Goal: Task Accomplishment & Management: Complete application form

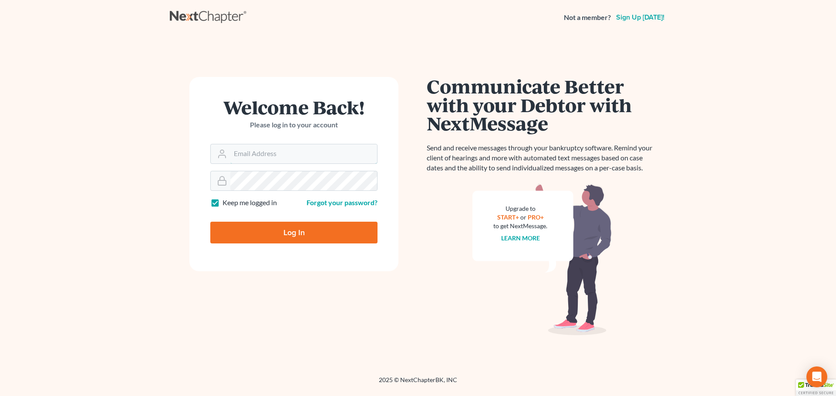
type input "[EMAIL_ADDRESS][DOMAIN_NAME]"
click at [289, 235] on input "Log In" at bounding box center [293, 233] width 167 height 22
type input "Thinking..."
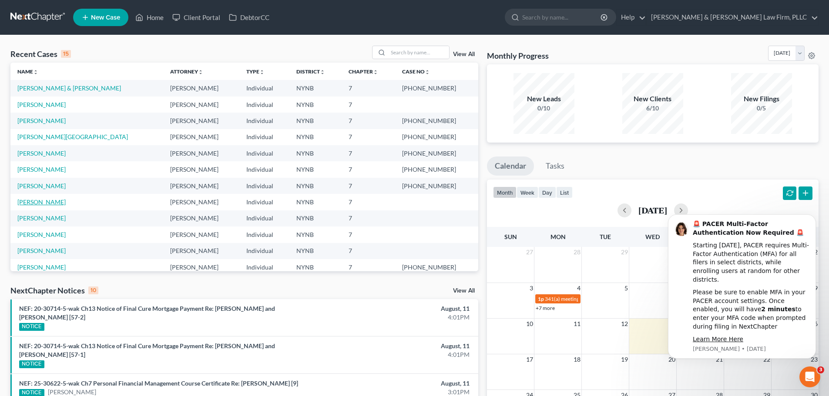
click at [46, 201] on link "[PERSON_NAME]" at bounding box center [41, 201] width 48 height 7
select select "4"
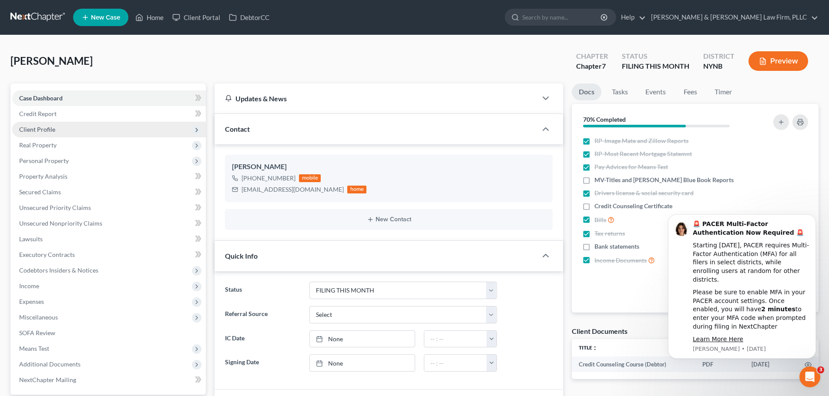
click at [44, 127] on span "Client Profile" at bounding box center [37, 129] width 36 height 7
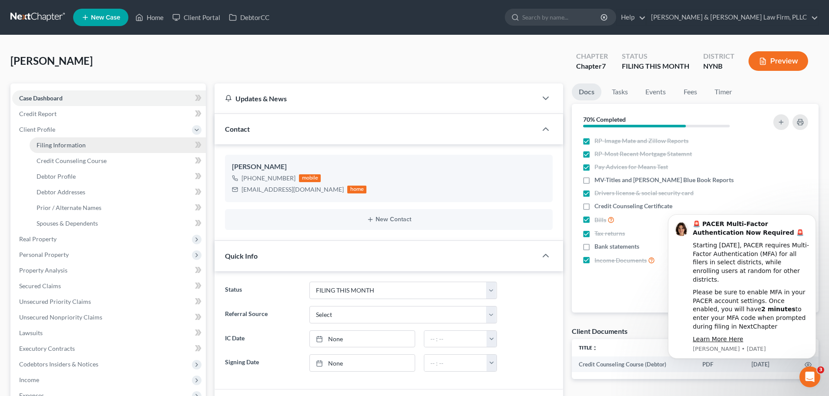
click at [49, 147] on span "Filing Information" at bounding box center [61, 144] width 49 height 7
select select "1"
select select "0"
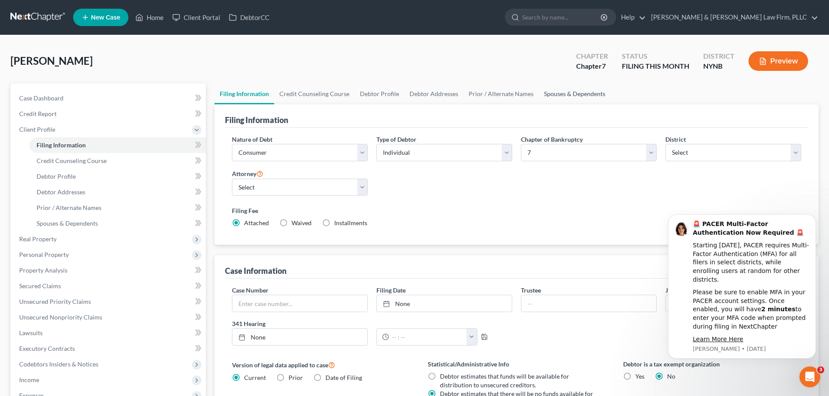
click at [553, 95] on link "Spouses & Dependents" at bounding box center [575, 94] width 72 height 21
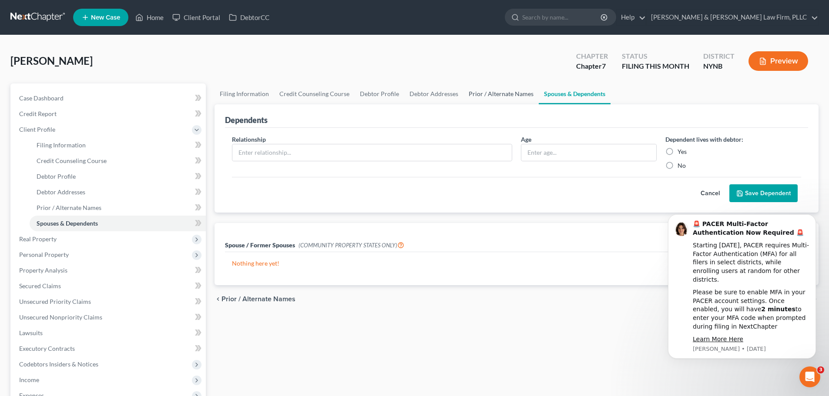
click at [505, 97] on link "Prior / Alternate Names" at bounding box center [500, 94] width 75 height 21
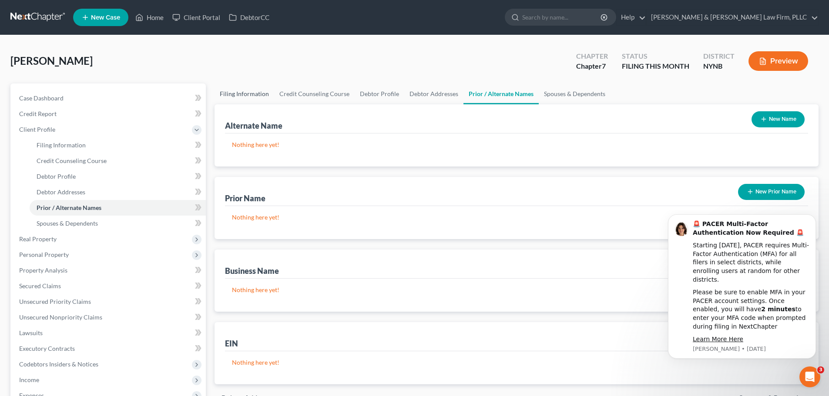
click at [243, 94] on link "Filing Information" at bounding box center [245, 94] width 60 height 21
select select "1"
select select "0"
select select "54"
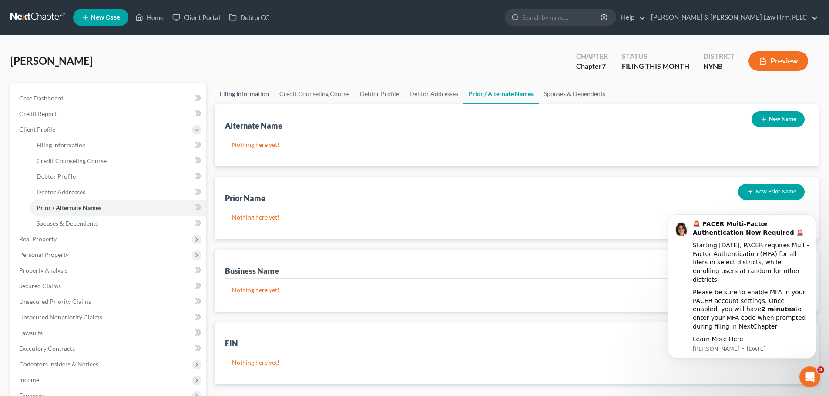
select select "0"
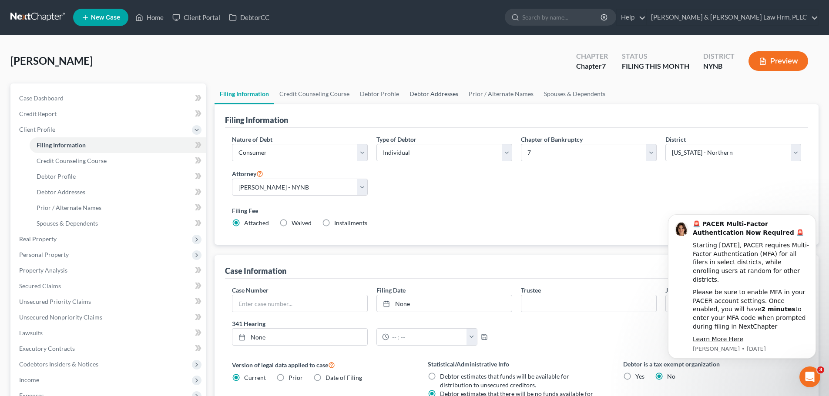
click at [444, 92] on link "Debtor Addresses" at bounding box center [433, 94] width 59 height 21
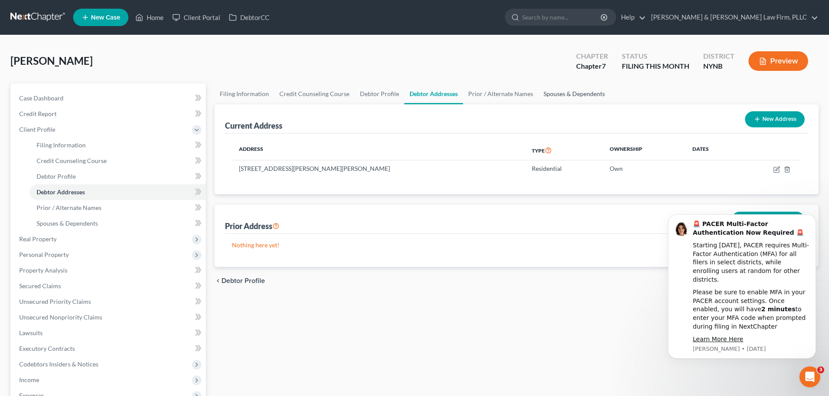
click at [548, 96] on link "Spouses & Dependents" at bounding box center [574, 94] width 72 height 21
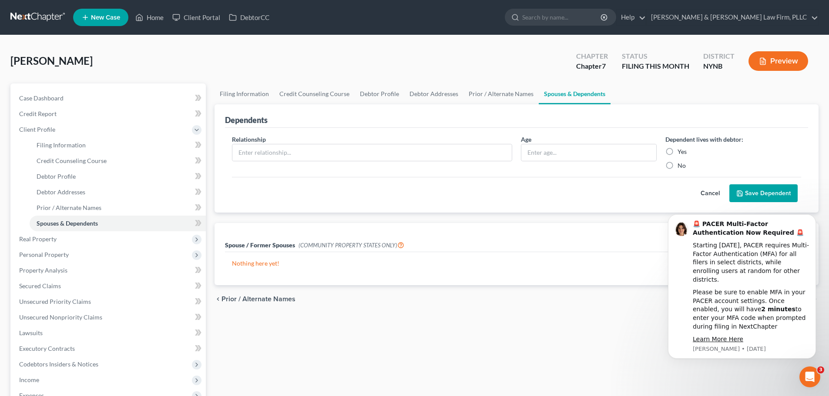
click at [678, 151] on label "Yes" at bounding box center [682, 152] width 9 height 9
click at [681, 151] on input "Yes" at bounding box center [684, 151] width 6 height 6
radio input "true"
click at [291, 152] on input "text" at bounding box center [371, 152] width 279 height 17
type input "Daughter"
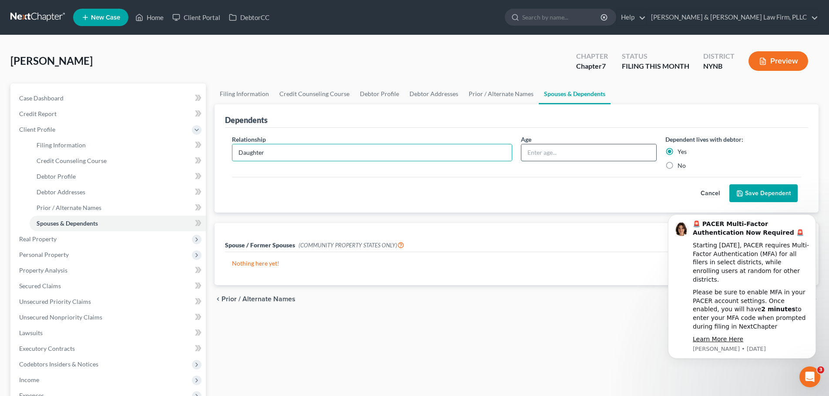
click at [568, 152] on input "text" at bounding box center [588, 152] width 135 height 17
type input "20"
click at [773, 191] on button "Save Dependent" at bounding box center [763, 194] width 68 height 18
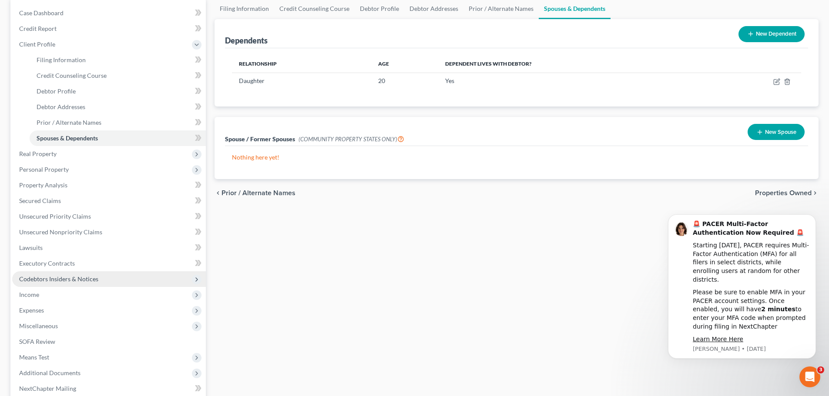
scroll to position [87, 0]
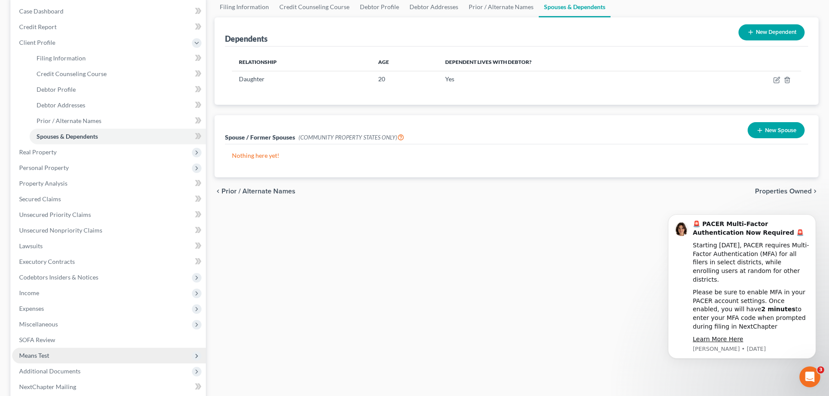
click at [48, 353] on span "Means Test" at bounding box center [34, 355] width 30 height 7
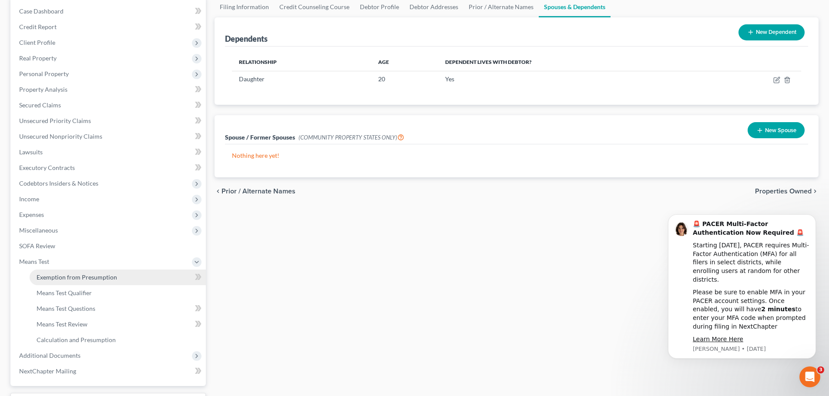
click at [82, 279] on span "Exemption from Presumption" at bounding box center [77, 277] width 81 height 7
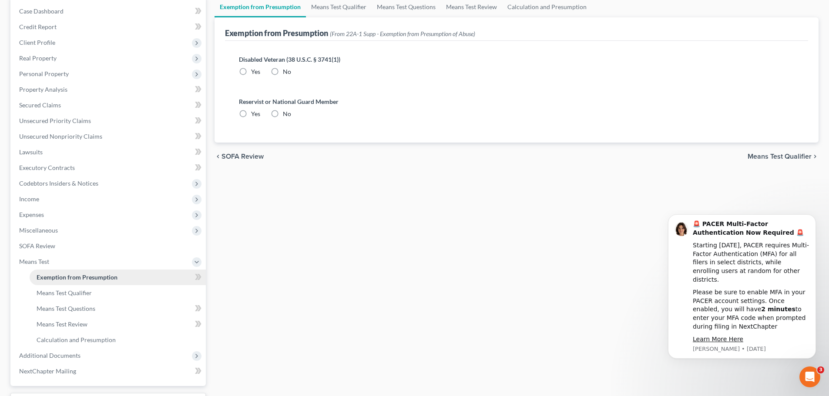
radio input "true"
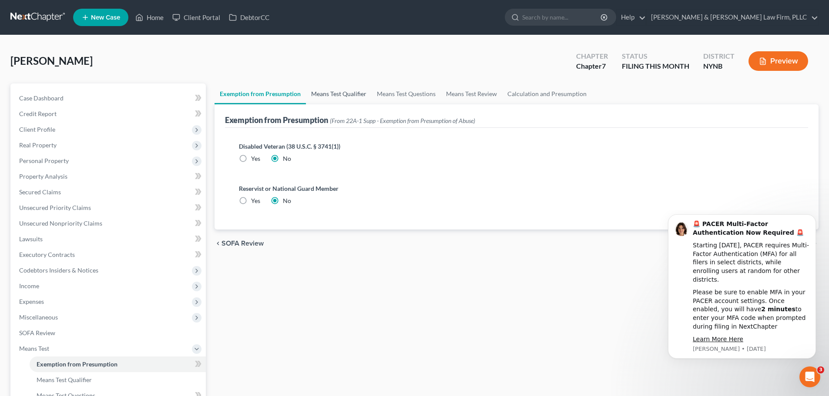
click at [345, 95] on link "Means Test Qualifier" at bounding box center [339, 94] width 66 height 21
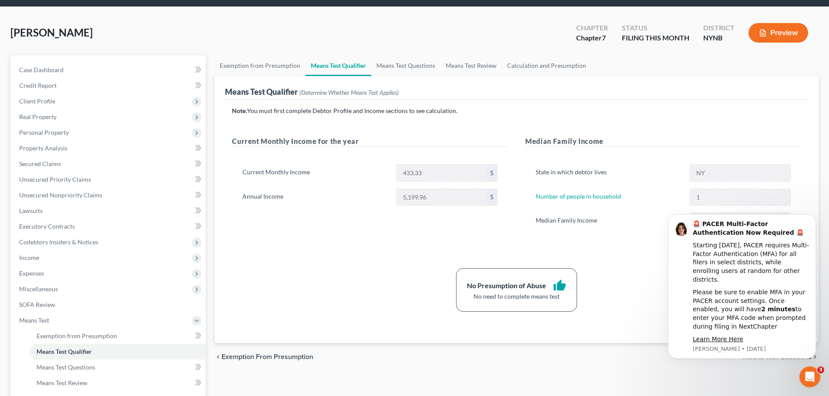
scroll to position [44, 0]
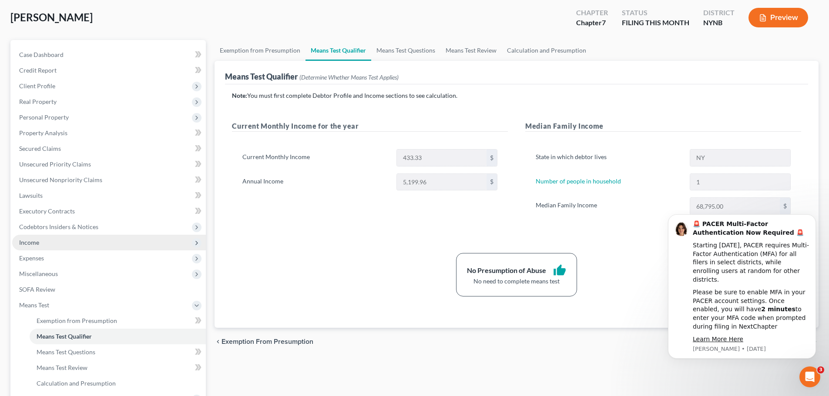
click at [37, 241] on span "Income" at bounding box center [29, 242] width 20 height 7
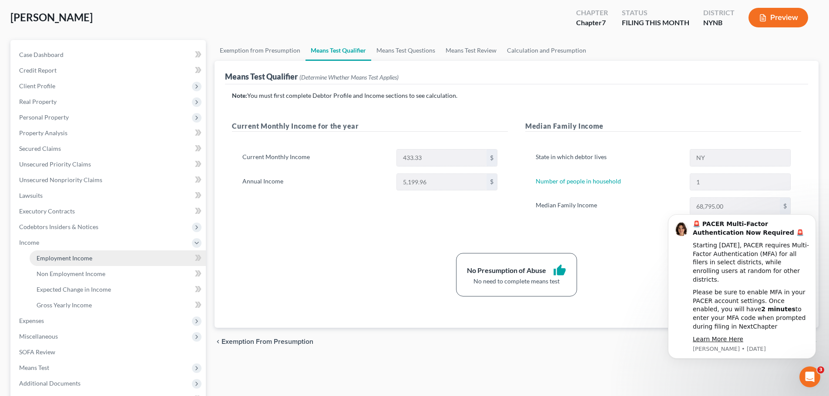
click at [46, 259] on span "Employment Income" at bounding box center [65, 258] width 56 height 7
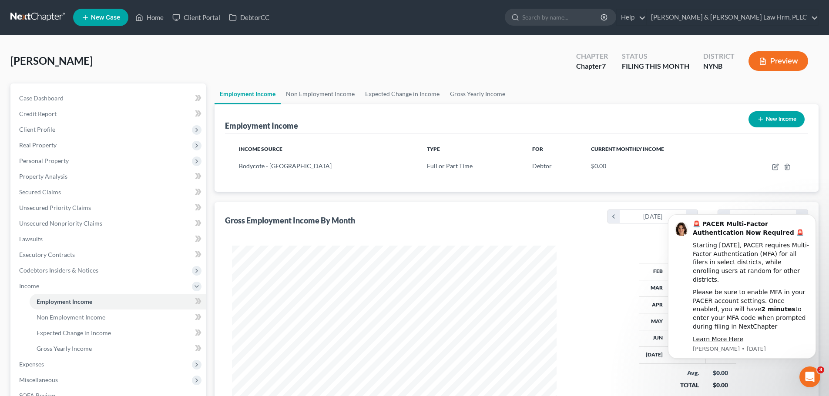
scroll to position [162, 342]
click at [815, 220] on icon "Dismiss notification" at bounding box center [813, 217] width 5 height 5
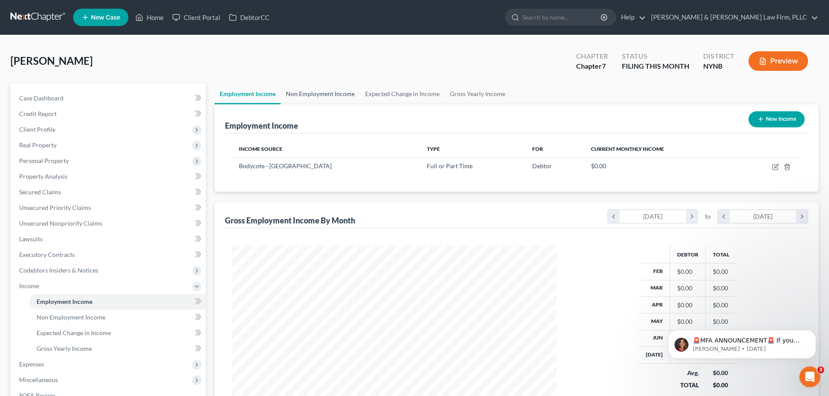
click at [330, 93] on link "Non Employment Income" at bounding box center [320, 94] width 79 height 21
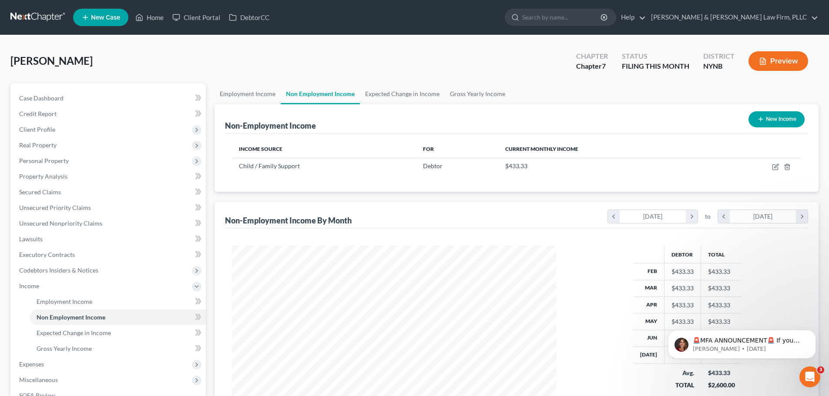
scroll to position [162, 342]
click at [242, 94] on link "Employment Income" at bounding box center [248, 94] width 66 height 21
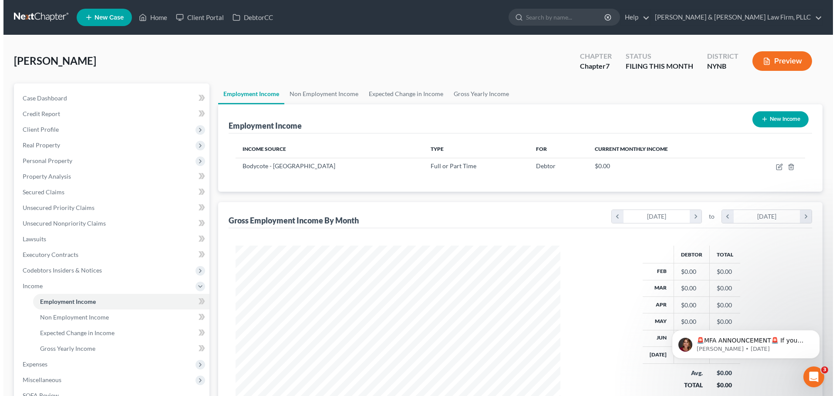
scroll to position [162, 342]
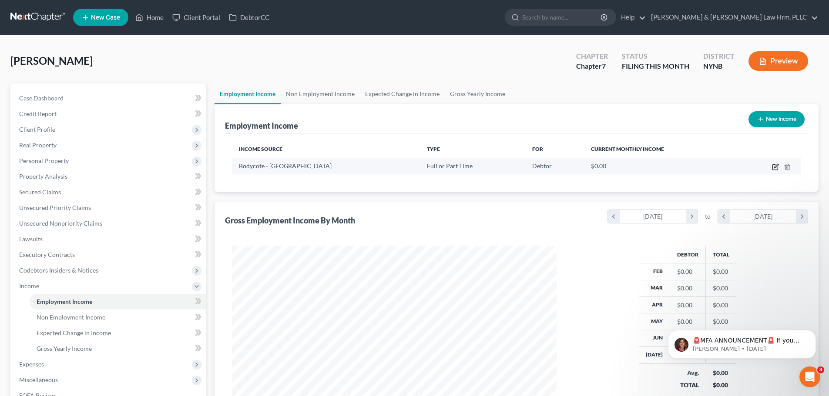
click at [776, 169] on icon "button" at bounding box center [775, 167] width 7 height 7
select select "0"
select select "35"
select select "2"
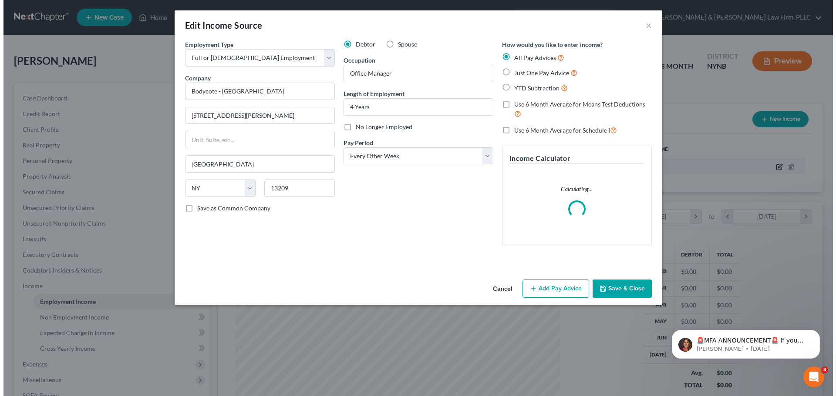
scroll to position [164, 345]
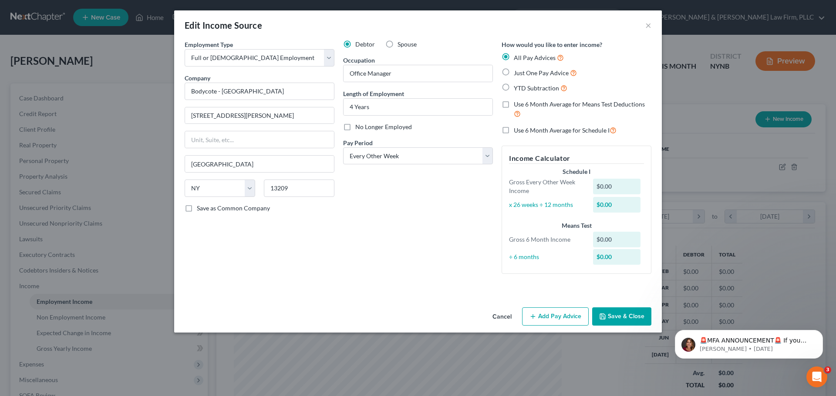
click at [514, 88] on label "YTD Subtraction" at bounding box center [541, 88] width 54 height 10
click at [517, 88] on input "YTD Subtraction" at bounding box center [520, 86] width 6 height 6
radio input "true"
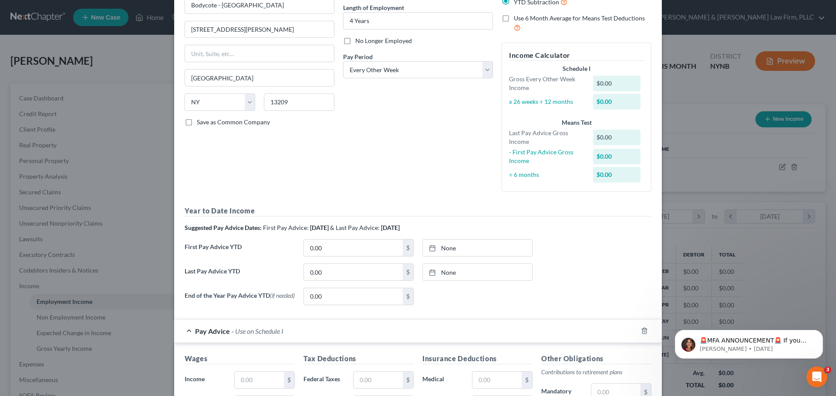
scroll to position [87, 0]
type input "45,389.71"
click at [334, 272] on input "0.00" at bounding box center [353, 271] width 99 height 17
type input "8,908.05"
click at [354, 300] on input "0.00" at bounding box center [353, 296] width 99 height 17
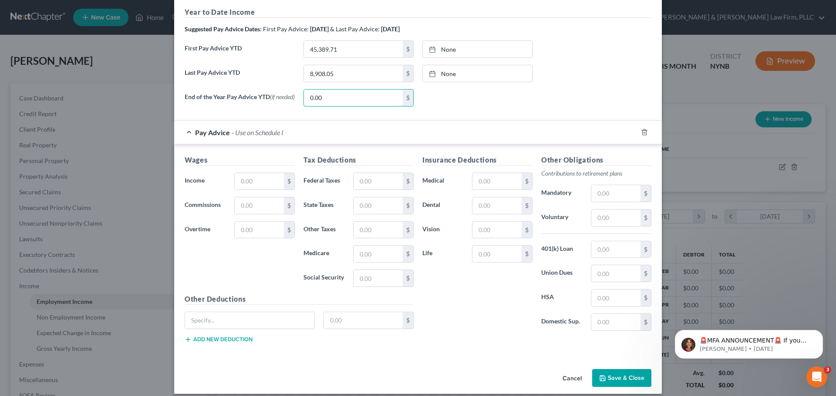
scroll to position [295, 0]
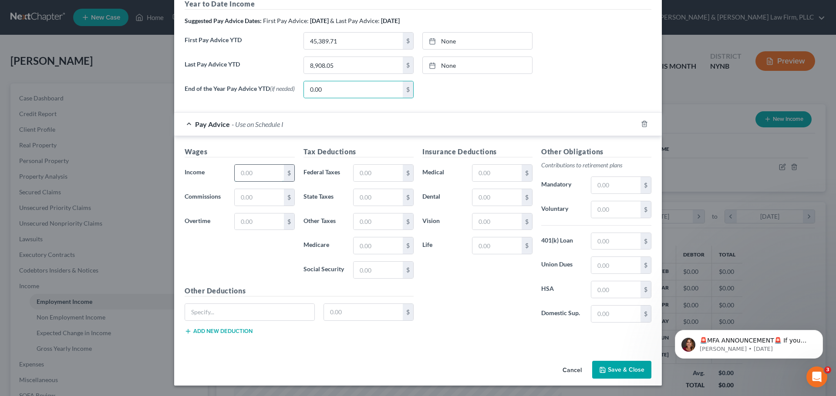
click at [263, 167] on input "text" at bounding box center [259, 173] width 49 height 17
type input "2,969.35"
click at [379, 174] on input "text" at bounding box center [377, 173] width 49 height 17
type input "261.24"
click at [370, 250] on input "text" at bounding box center [377, 246] width 49 height 17
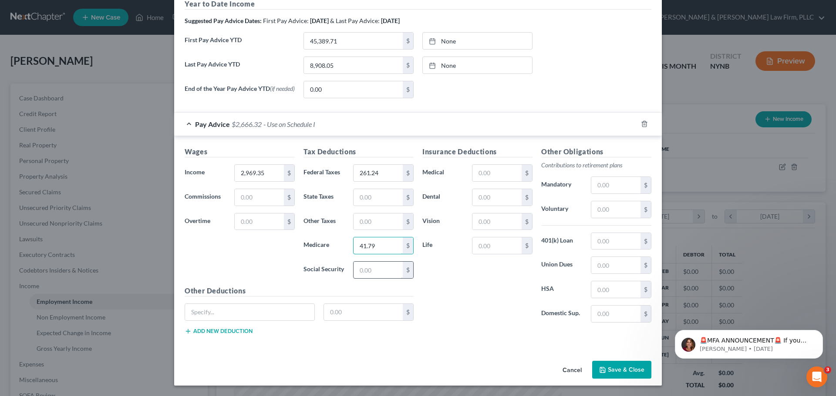
type input "41.79"
click at [364, 269] on input "text" at bounding box center [377, 270] width 49 height 17
type input "178.72"
click at [384, 201] on input "text" at bounding box center [377, 197] width 49 height 17
type input "138.43"
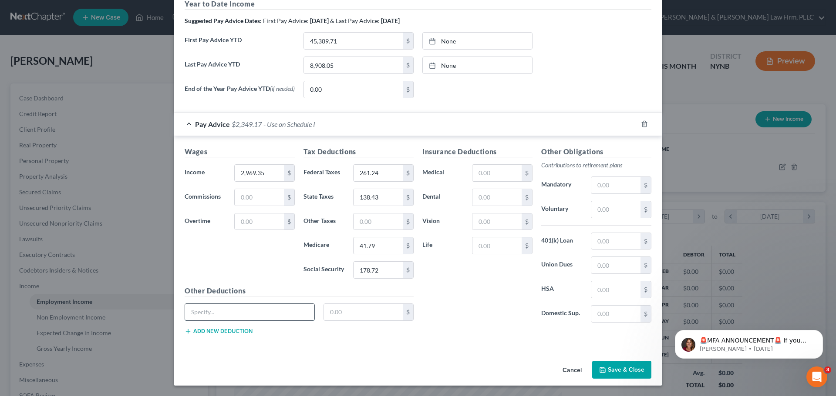
click at [264, 314] on input "text" at bounding box center [249, 312] width 129 height 17
type input "NY Paid Family Leave"
click at [351, 309] on input "text" at bounding box center [363, 312] width 79 height 17
type input "11.47"
click at [219, 331] on button "Add new deduction" at bounding box center [219, 331] width 68 height 7
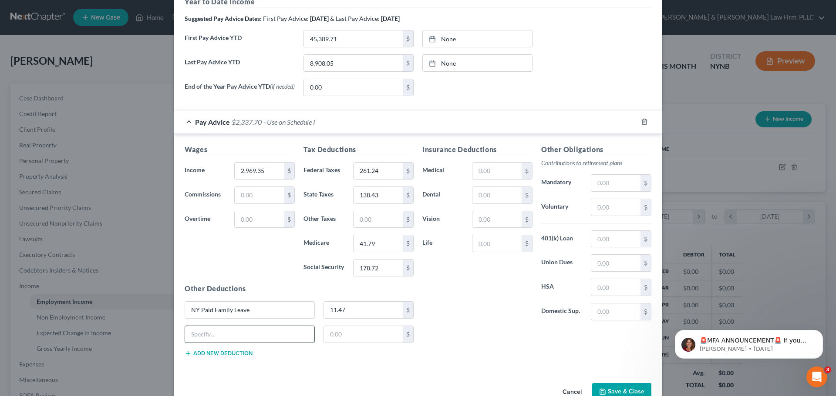
click at [218, 339] on input "text" at bounding box center [249, 334] width 129 height 17
type input "[US_STATE] Disability"
click at [349, 334] on input "text" at bounding box center [363, 334] width 79 height 17
type input "1.20"
click at [619, 242] on input "text" at bounding box center [615, 239] width 49 height 17
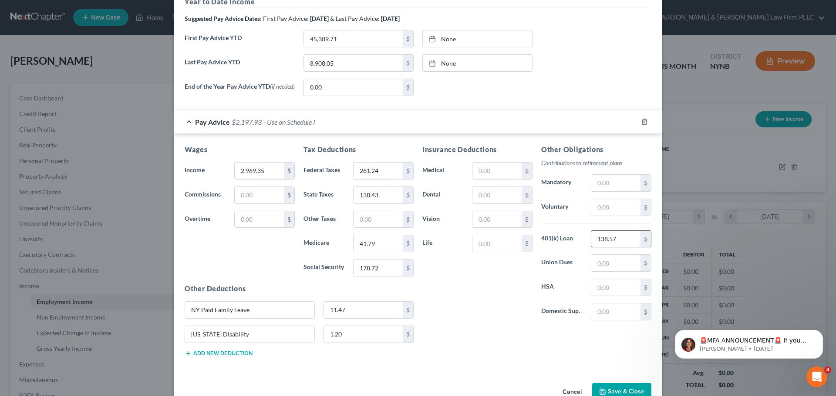
drag, startPoint x: 592, startPoint y: 245, endPoint x: 636, endPoint y: 247, distance: 44.0
click at [636, 247] on input "138.57" at bounding box center [615, 239] width 49 height 17
type input "199.16"
click at [624, 212] on input "text" at bounding box center [615, 207] width 49 height 17
type input "147.92"
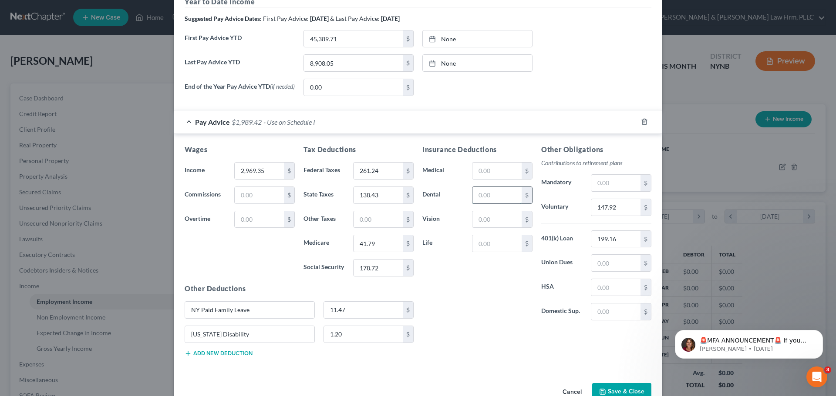
click at [485, 201] on input "text" at bounding box center [496, 195] width 49 height 17
type input "19.08"
click at [494, 172] on input "text" at bounding box center [496, 171] width 49 height 17
type input "64.49"
click at [502, 227] on input "text" at bounding box center [496, 220] width 49 height 17
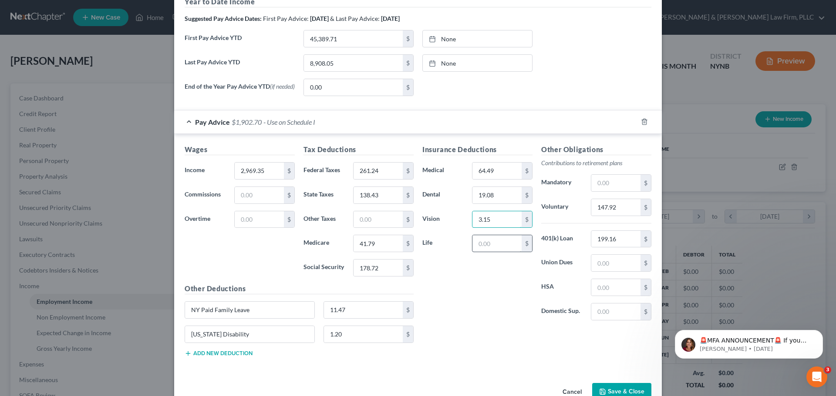
type input "3.15"
click at [500, 247] on input "text" at bounding box center [496, 243] width 49 height 17
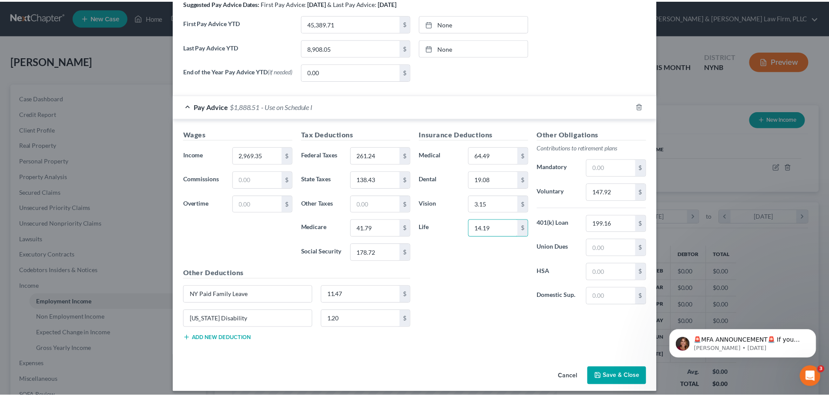
scroll to position [319, 0]
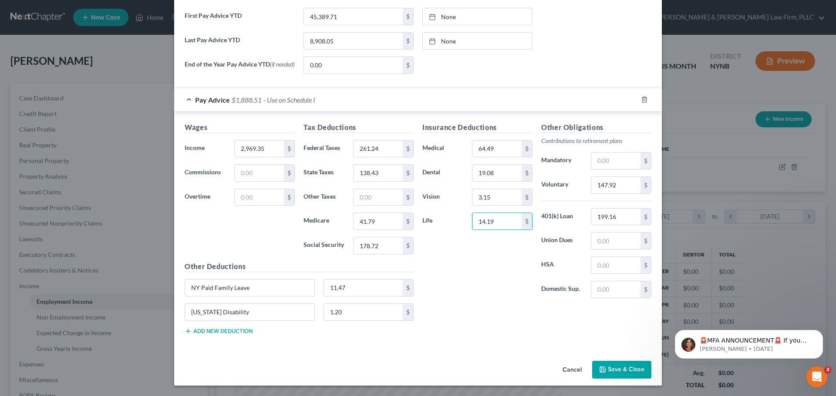
type input "14.19"
click at [618, 371] on button "Save & Close" at bounding box center [621, 370] width 59 height 18
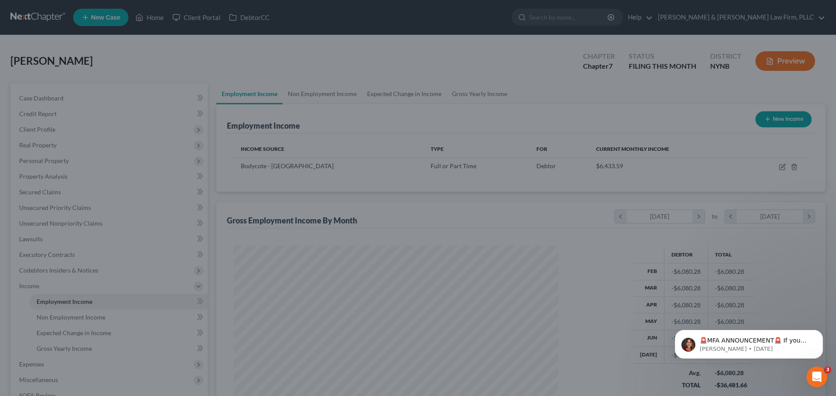
scroll to position [435031, 434851]
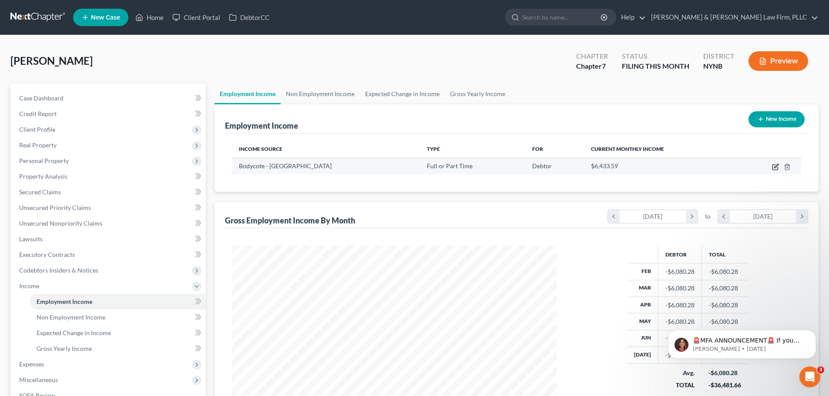
click at [776, 167] on icon "button" at bounding box center [775, 167] width 7 height 7
select select "0"
select select "35"
select select "2"
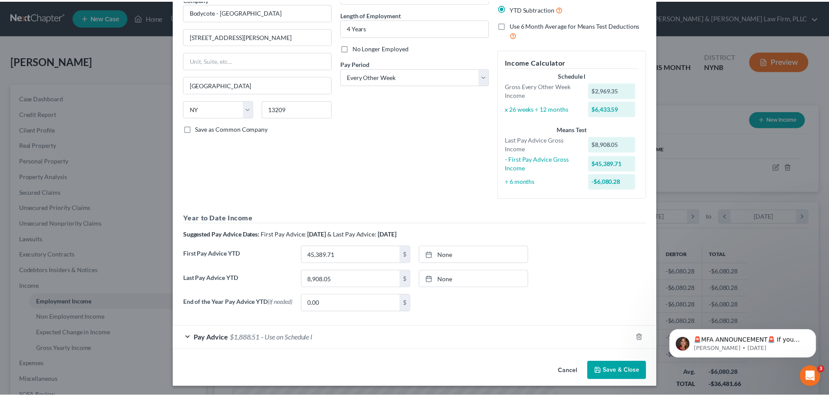
scroll to position [83, 0]
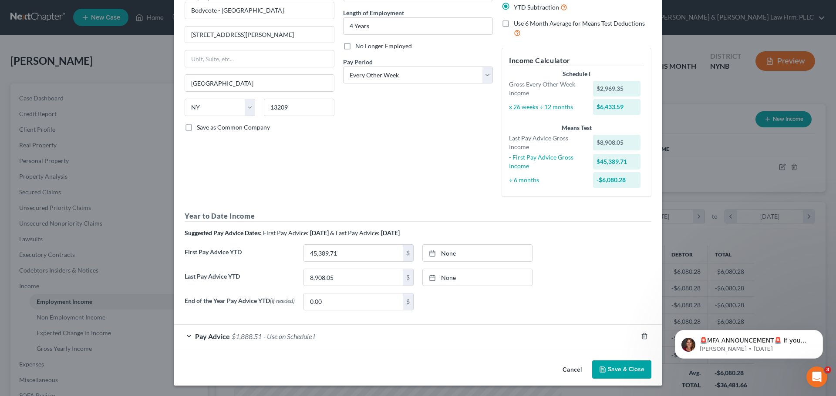
click at [615, 369] on button "Save & Close" at bounding box center [621, 370] width 59 height 18
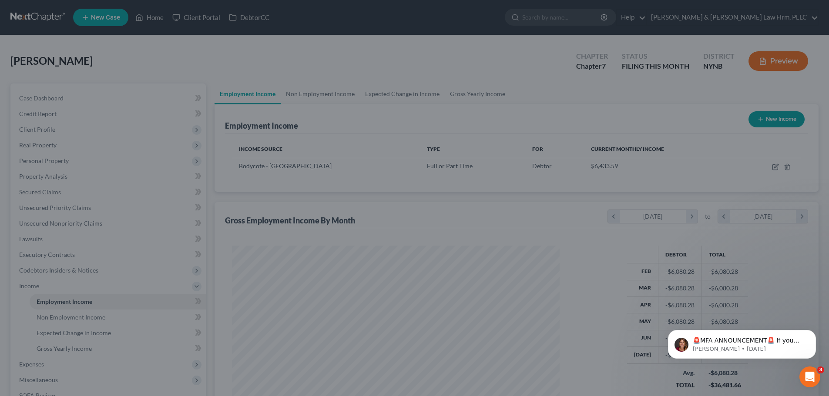
scroll to position [435031, 434851]
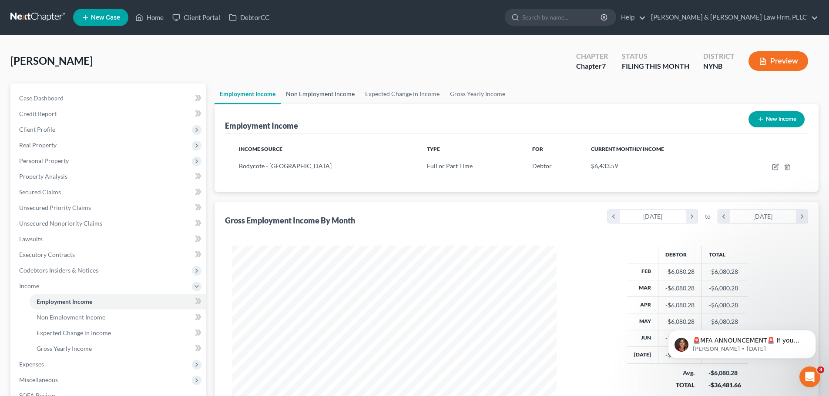
click at [323, 96] on link "Non Employment Income" at bounding box center [320, 94] width 79 height 21
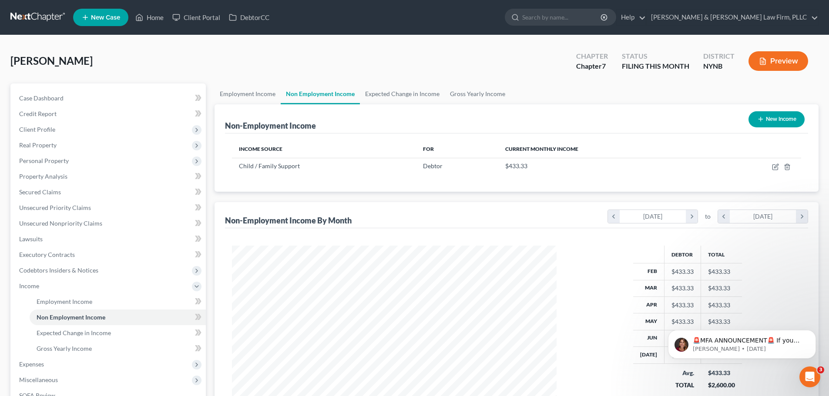
scroll to position [162, 342]
click at [247, 96] on link "Employment Income" at bounding box center [248, 94] width 66 height 21
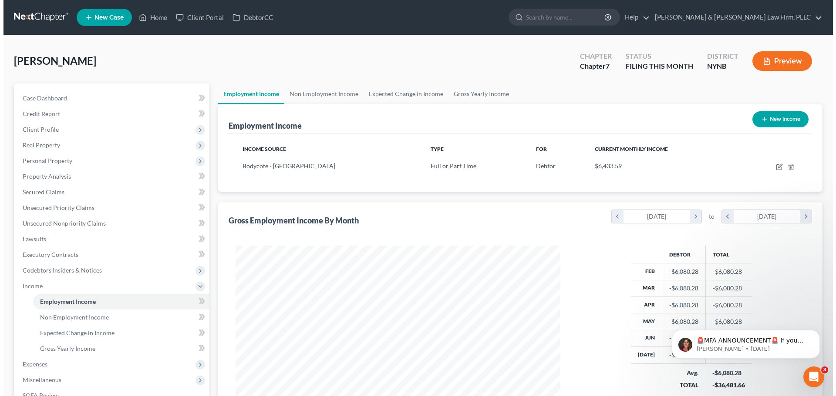
scroll to position [162, 342]
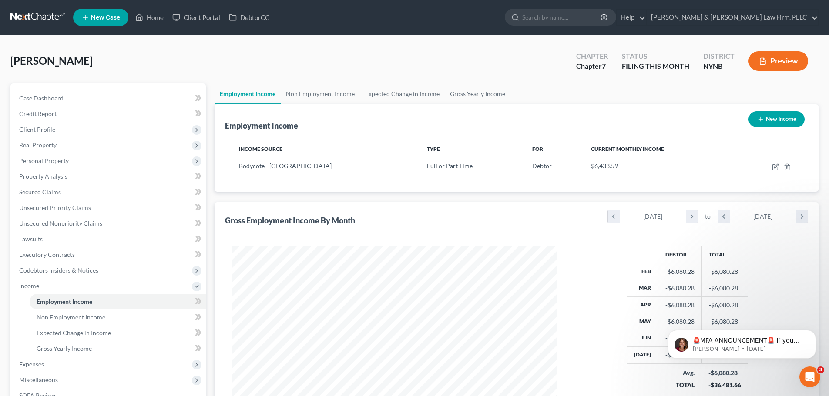
click at [776, 119] on button "New Income" at bounding box center [777, 119] width 56 height 16
select select "0"
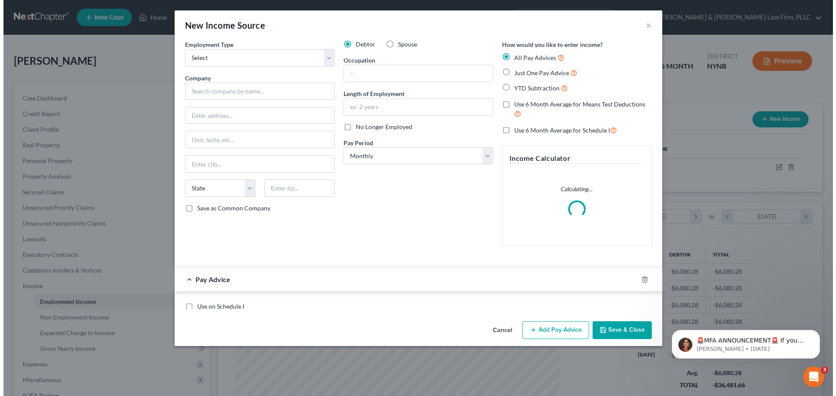
scroll to position [164, 345]
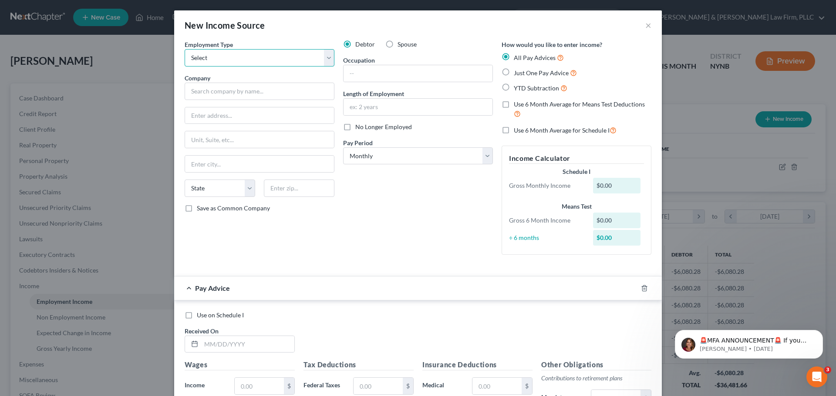
click at [323, 57] on select "Select Full or [DEMOGRAPHIC_DATA] Employment Self Employment" at bounding box center [260, 57] width 150 height 17
select select "1"
click at [185, 49] on select "Select Full or [DEMOGRAPHIC_DATA] Employment Self Employment" at bounding box center [260, 57] width 150 height 17
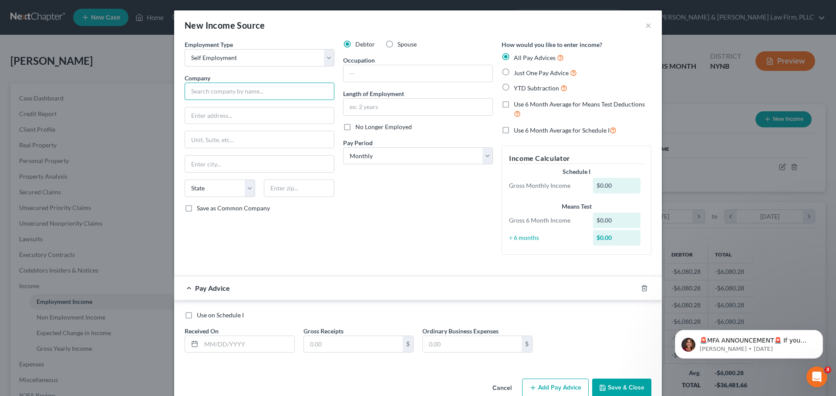
click at [232, 94] on input "text" at bounding box center [260, 91] width 150 height 17
type input "Spark/Uber Driver"
click at [379, 73] on input "text" at bounding box center [417, 73] width 149 height 17
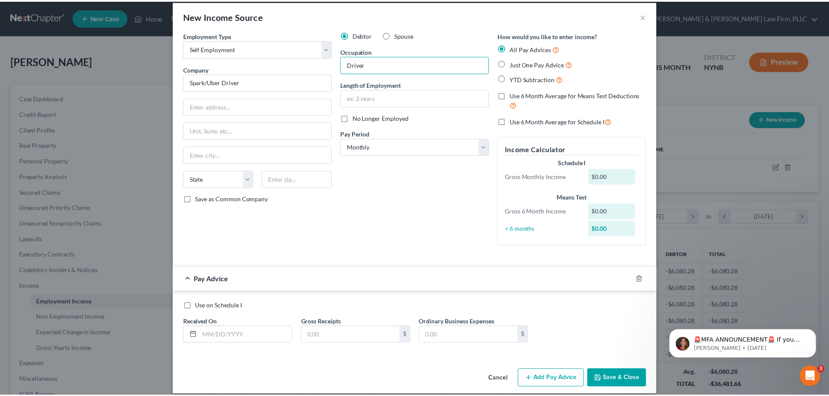
scroll to position [18, 0]
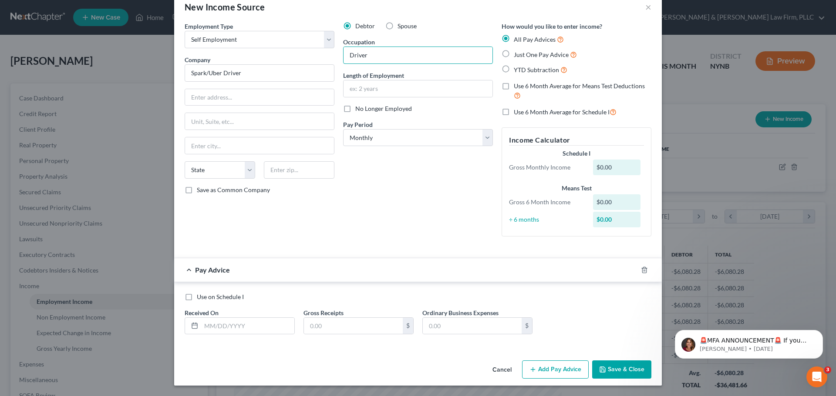
type input "Driver"
click at [197, 299] on label "Use on Schedule I" at bounding box center [220, 297] width 47 height 9
click at [200, 299] on input "Use on Schedule I" at bounding box center [203, 296] width 6 height 6
checkbox input "true"
click at [257, 329] on input "text" at bounding box center [247, 326] width 93 height 17
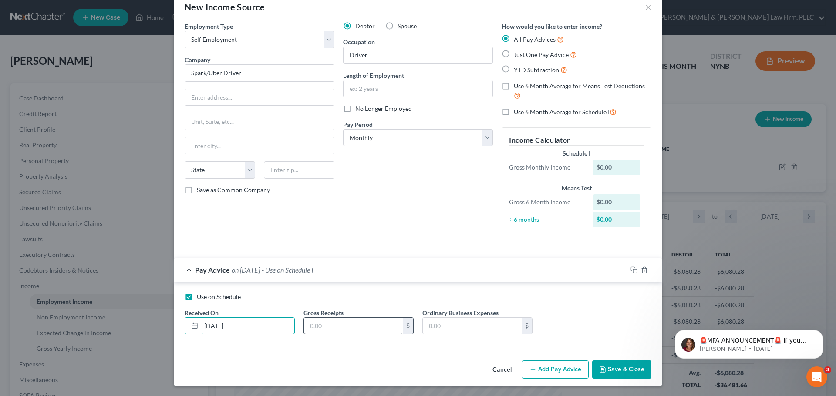
type input "[DATE]"
click at [354, 328] on input "text" at bounding box center [353, 326] width 99 height 17
type input "909.56"
click at [623, 367] on button "Save & Close" at bounding box center [621, 370] width 59 height 18
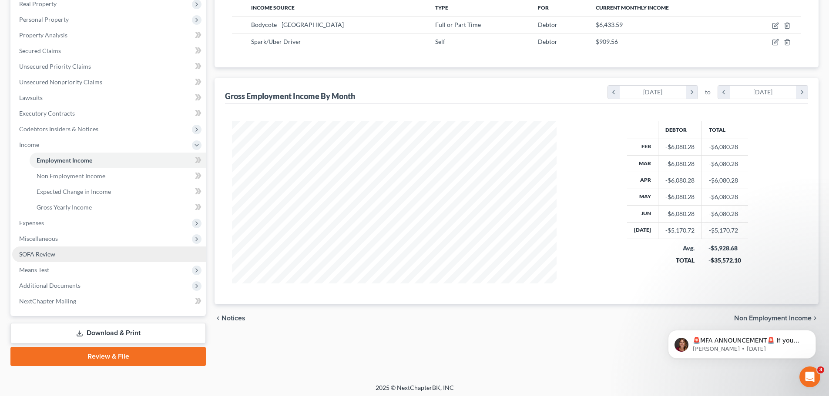
scroll to position [144, 0]
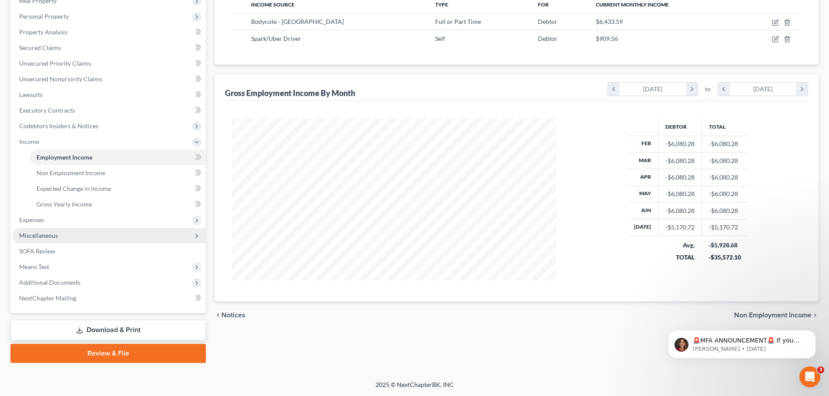
click at [57, 238] on span "Miscellaneous" at bounding box center [38, 235] width 39 height 7
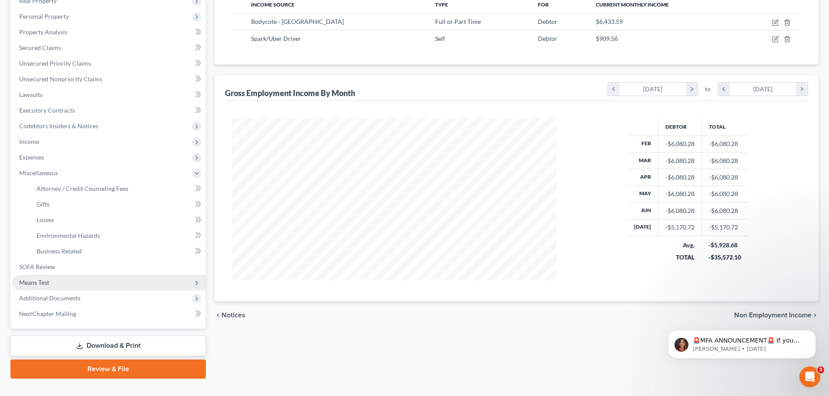
click at [36, 282] on span "Means Test" at bounding box center [34, 282] width 30 height 7
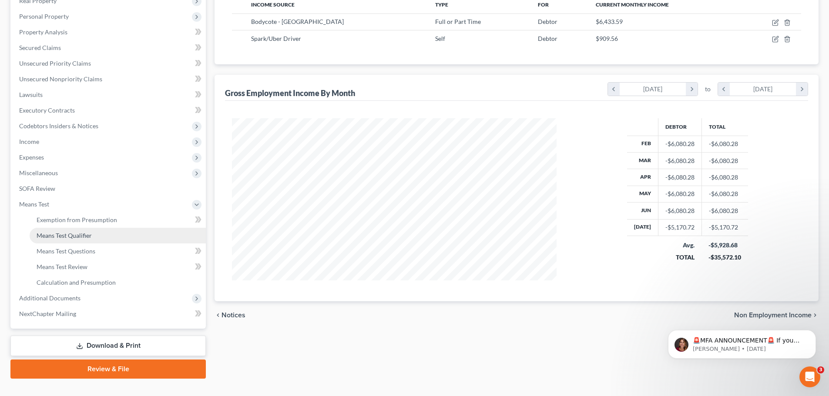
click at [71, 239] on link "Means Test Qualifier" at bounding box center [118, 236] width 176 height 16
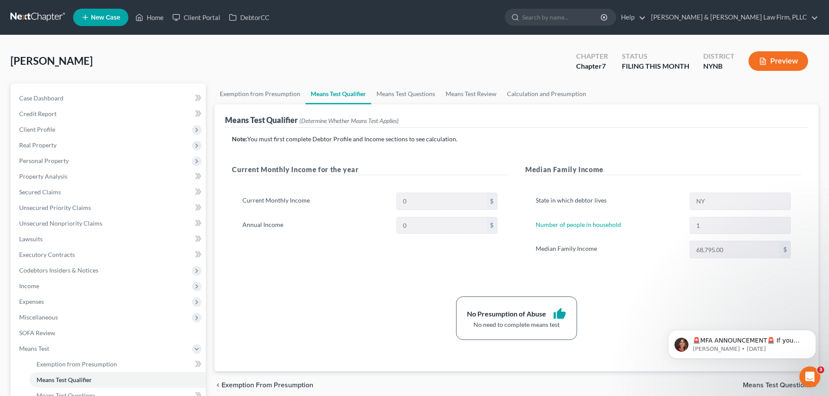
scroll to position [44, 0]
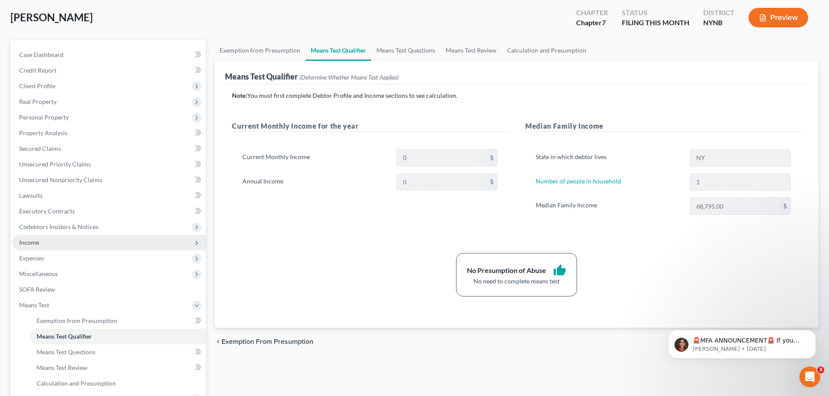
click at [38, 242] on span "Income" at bounding box center [29, 242] width 20 height 7
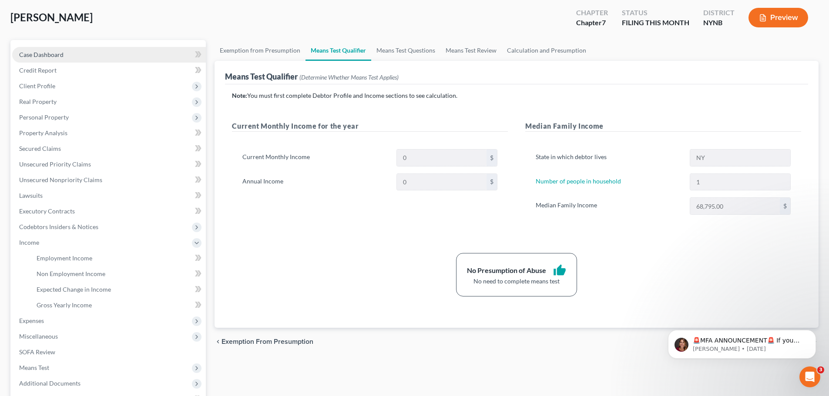
click at [40, 51] on span "Case Dashboard" at bounding box center [41, 54] width 44 height 7
select select "4"
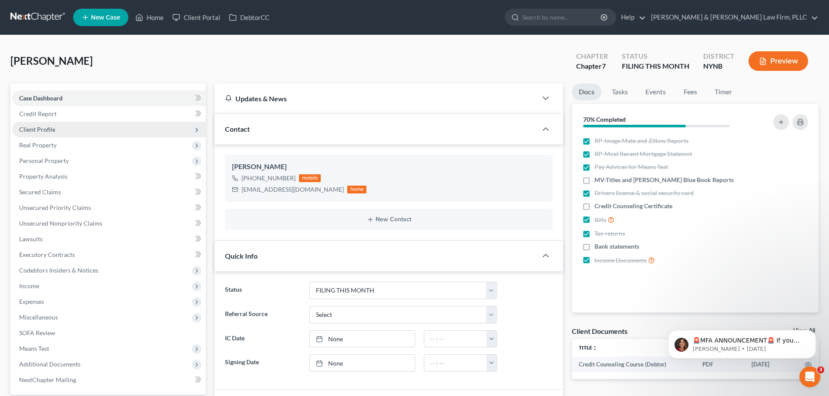
click at [51, 130] on span "Client Profile" at bounding box center [37, 129] width 36 height 7
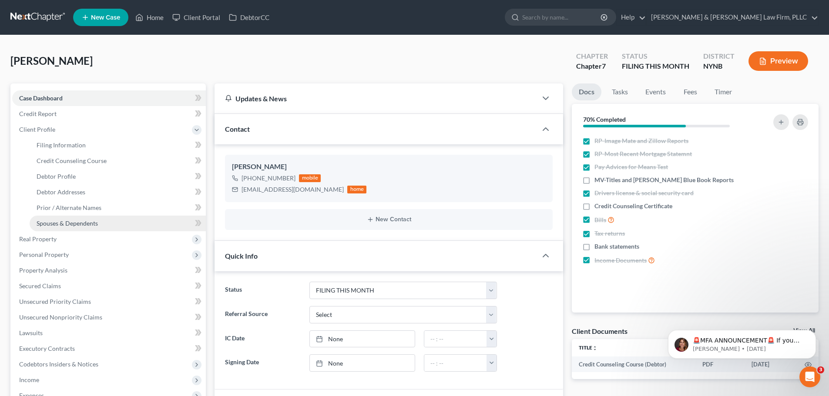
click at [66, 225] on span "Spouses & Dependents" at bounding box center [67, 223] width 61 height 7
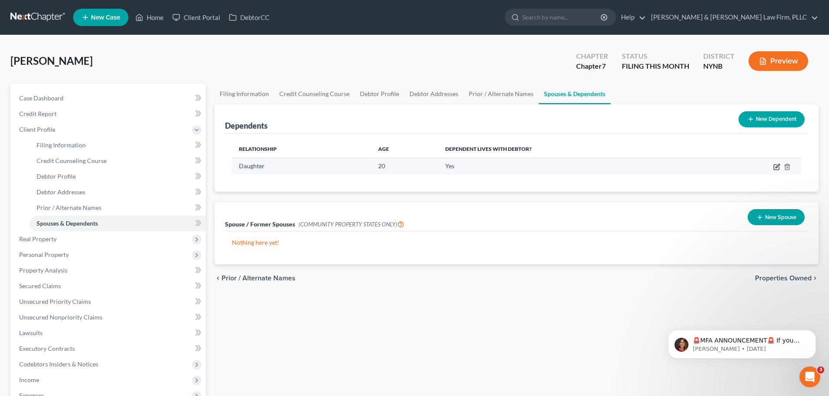
click at [776, 169] on icon "button" at bounding box center [776, 167] width 7 height 7
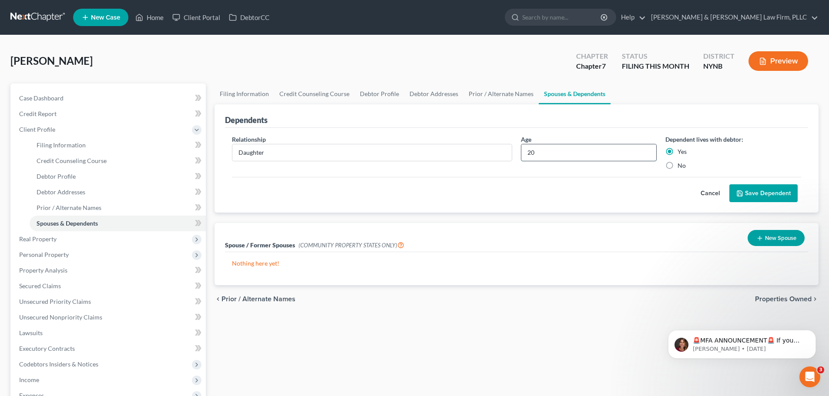
drag, startPoint x: 529, startPoint y: 154, endPoint x: 541, endPoint y: 154, distance: 12.2
click at [541, 154] on input "20" at bounding box center [588, 152] width 135 height 17
type input "19"
click at [760, 198] on button "Save Dependent" at bounding box center [763, 194] width 68 height 18
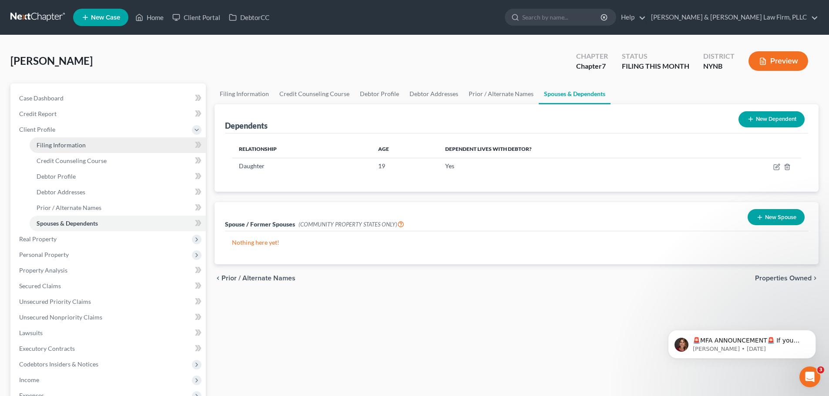
click at [55, 147] on span "Filing Information" at bounding box center [61, 144] width 49 height 7
select select "1"
select select "0"
select select "54"
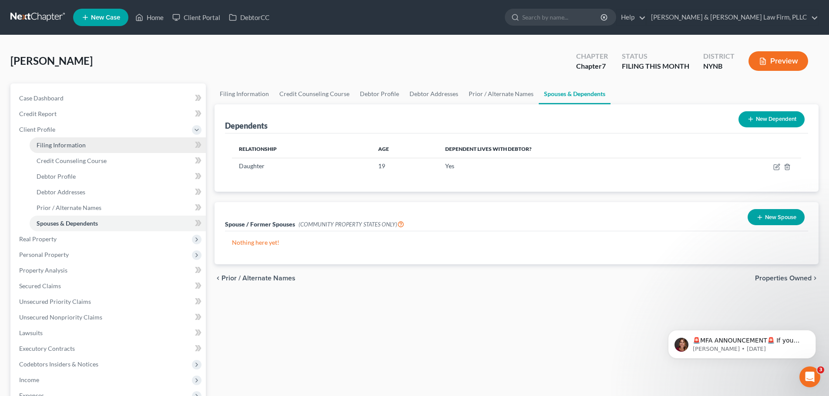
select select "0"
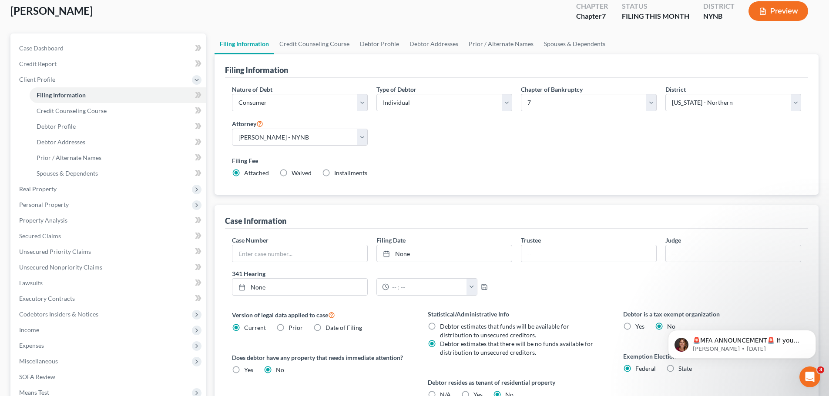
scroll to position [44, 0]
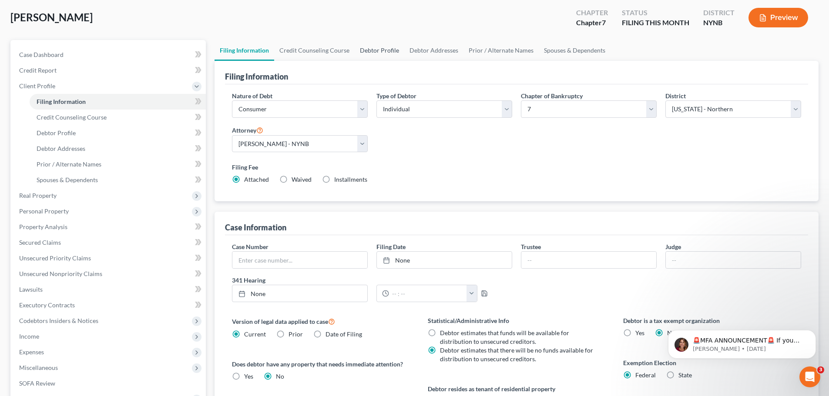
click at [375, 48] on link "Debtor Profile" at bounding box center [380, 50] width 50 height 21
select select "0"
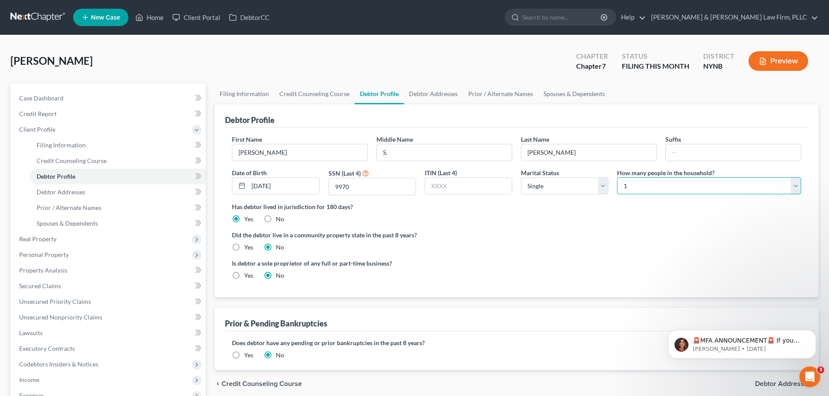
click at [796, 188] on select "Select 1 2 3 4 5 6 7 8 9 10 11 12 13 14 15 16 17 18 19 20" at bounding box center [709, 186] width 184 height 17
select select "1"
click at [617, 178] on select "Select 1 2 3 4 5 6 7 8 9 10 11 12 13 14 15 16 17 18 19 20" at bounding box center [709, 186] width 184 height 17
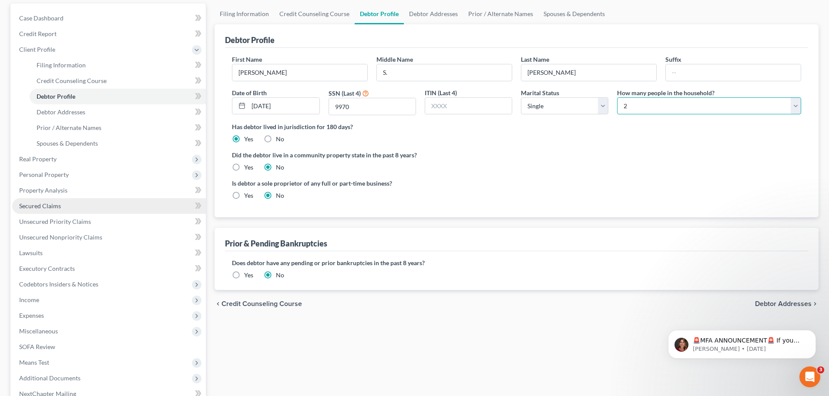
scroll to position [131, 0]
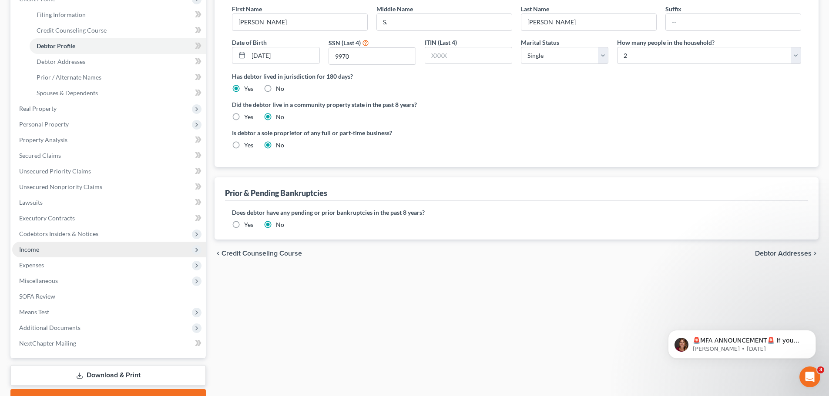
click at [35, 252] on span "Income" at bounding box center [29, 249] width 20 height 7
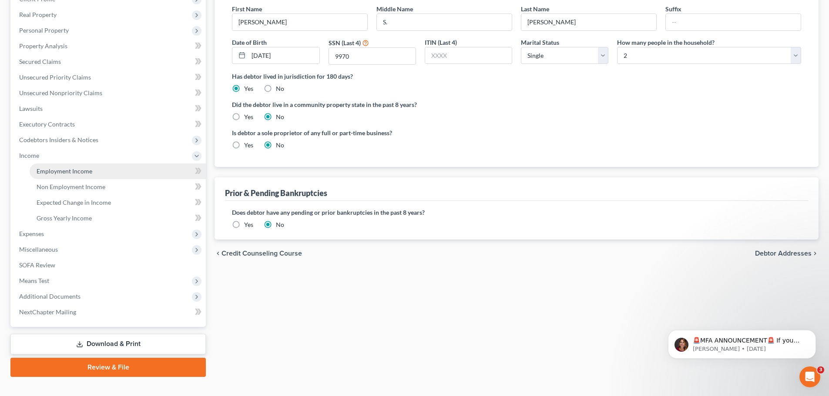
click at [74, 171] on span "Employment Income" at bounding box center [65, 171] width 56 height 7
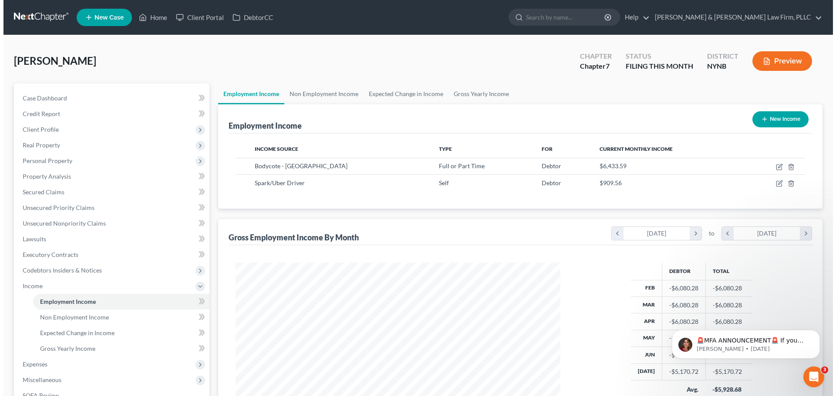
scroll to position [162, 342]
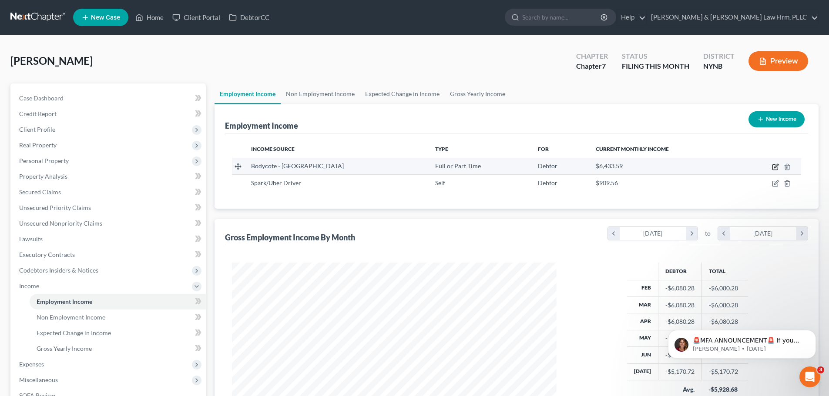
click at [774, 167] on icon "button" at bounding box center [775, 167] width 7 height 7
select select "0"
select select "35"
select select "2"
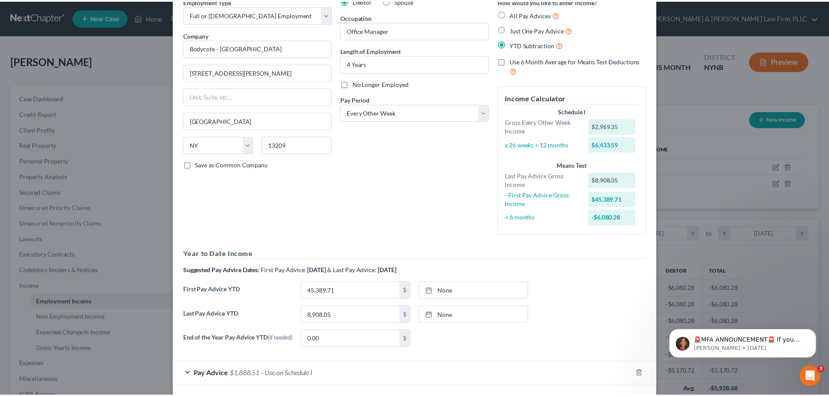
scroll to position [83, 0]
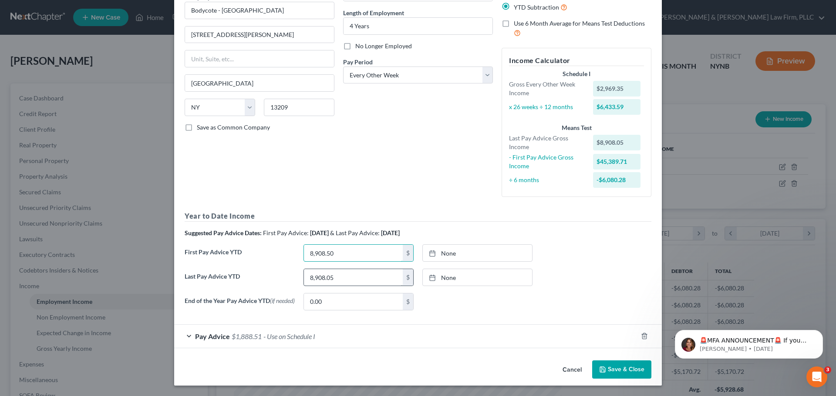
type input "8,908.50"
type input "45,389.71"
click at [328, 303] on input "0.00" at bounding box center [353, 302] width 99 height 17
click at [623, 371] on button "Save & Close" at bounding box center [621, 370] width 59 height 18
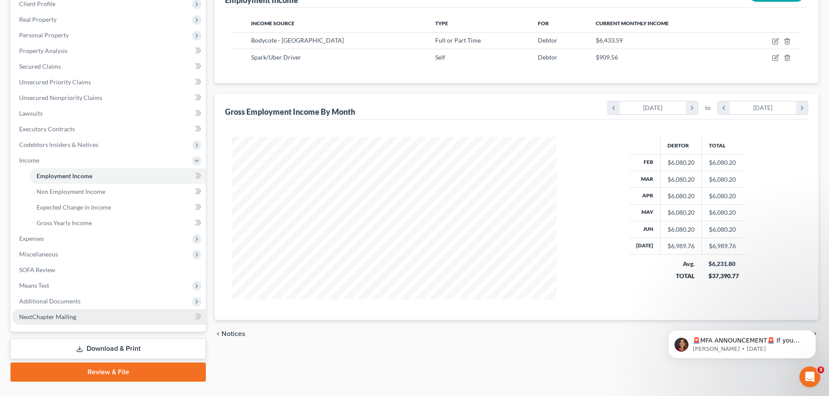
scroll to position [131, 0]
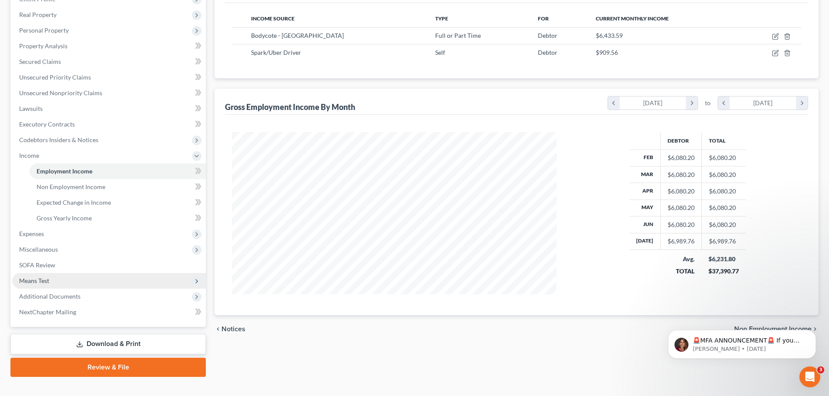
click at [38, 283] on span "Means Test" at bounding box center [34, 280] width 30 height 7
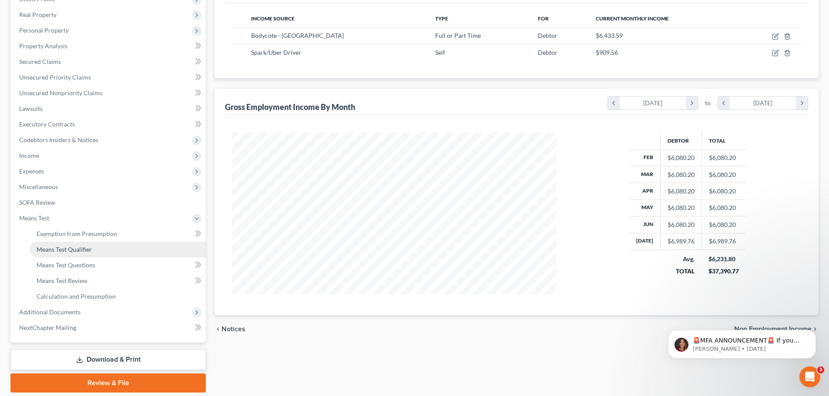
click at [70, 252] on span "Means Test Qualifier" at bounding box center [64, 249] width 55 height 7
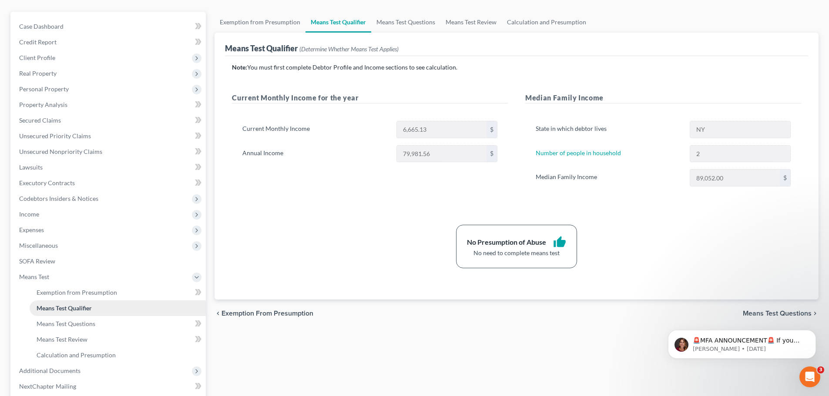
scroll to position [87, 0]
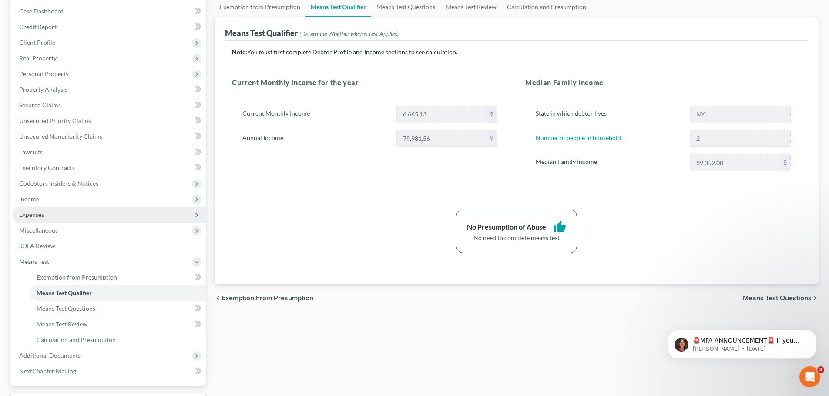
click at [45, 216] on span "Expenses" at bounding box center [109, 215] width 194 height 16
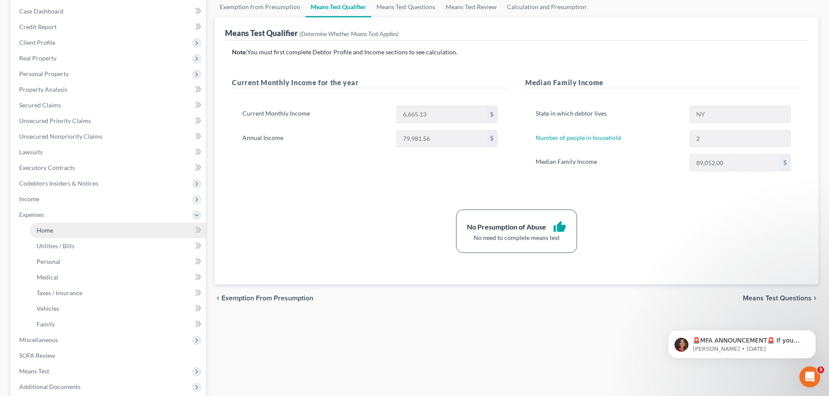
click at [48, 231] on span "Home" at bounding box center [45, 230] width 17 height 7
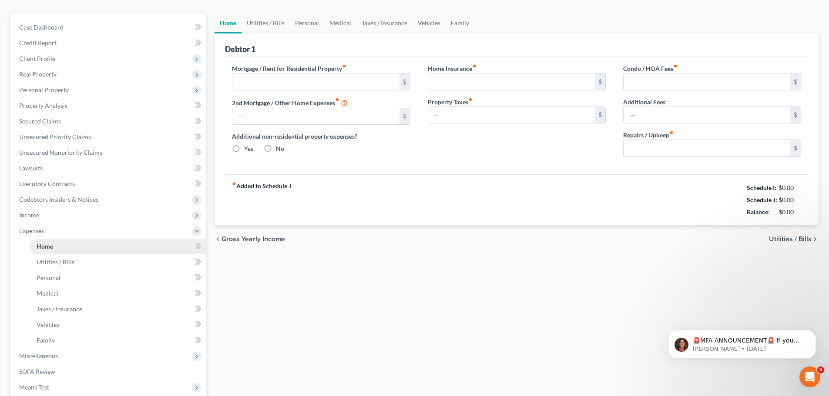
type input "868.72"
type input "0.00"
radio input "true"
type input "0.00"
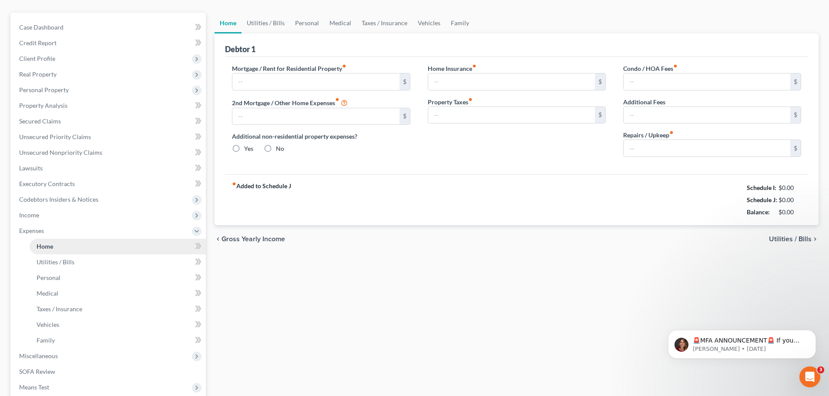
type input "0.00"
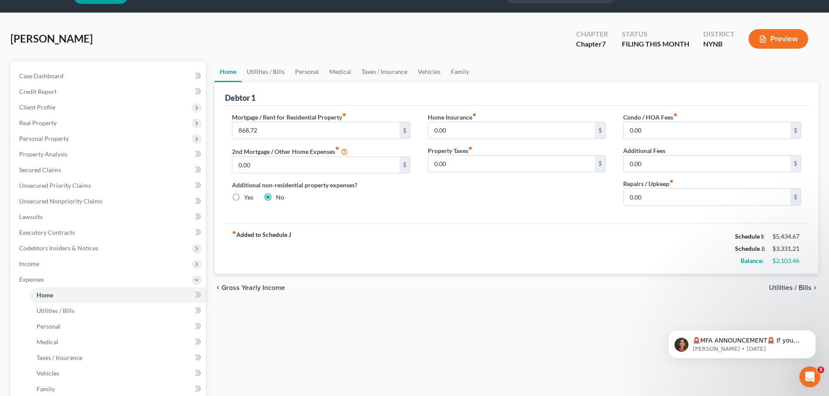
scroll to position [44, 0]
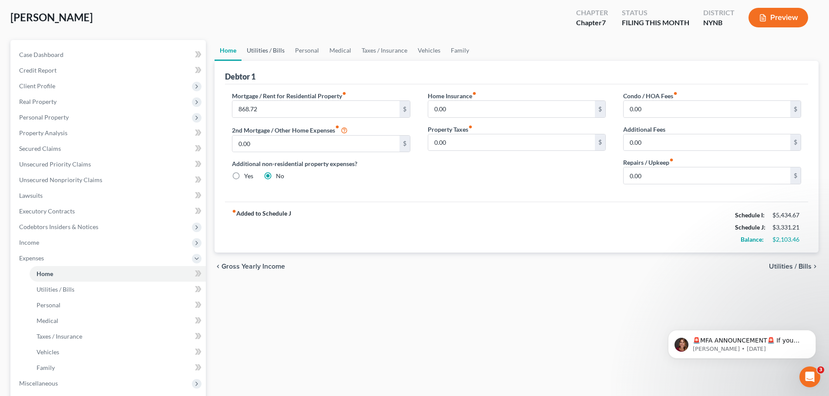
click at [270, 50] on link "Utilities / Bills" at bounding box center [266, 50] width 48 height 21
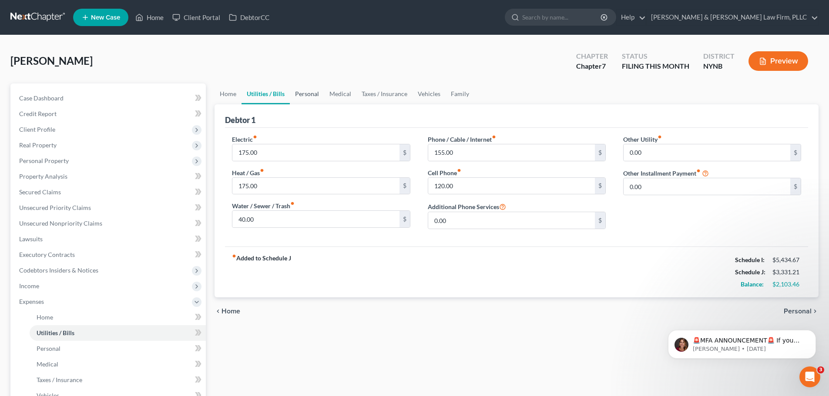
click at [311, 94] on link "Personal" at bounding box center [307, 94] width 34 height 21
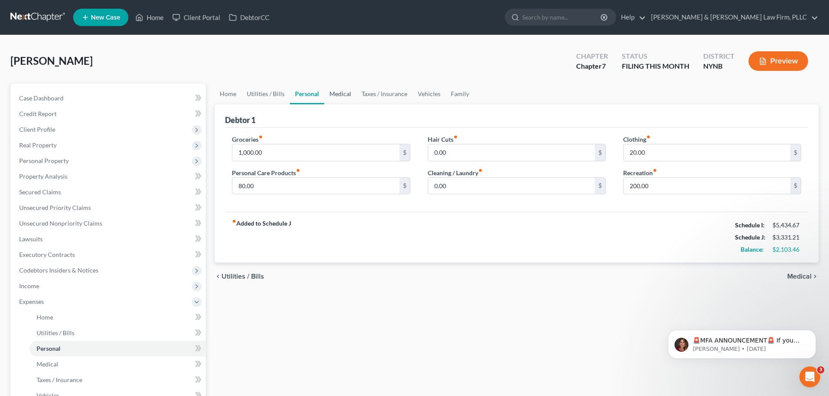
click at [336, 94] on link "Medical" at bounding box center [340, 94] width 32 height 21
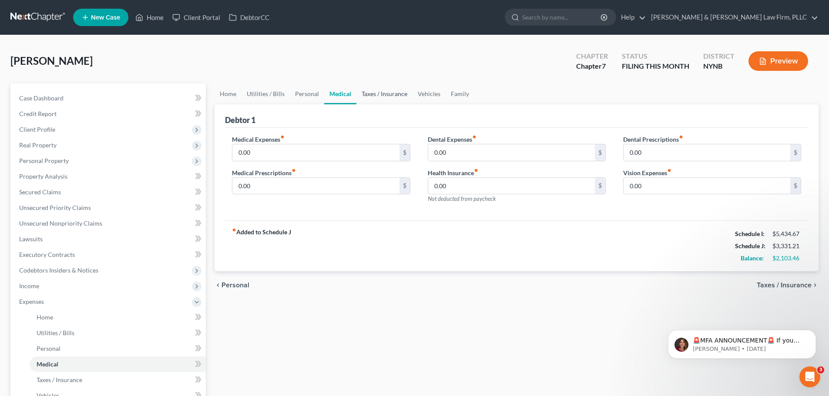
click at [382, 91] on link "Taxes / Insurance" at bounding box center [384, 94] width 56 height 21
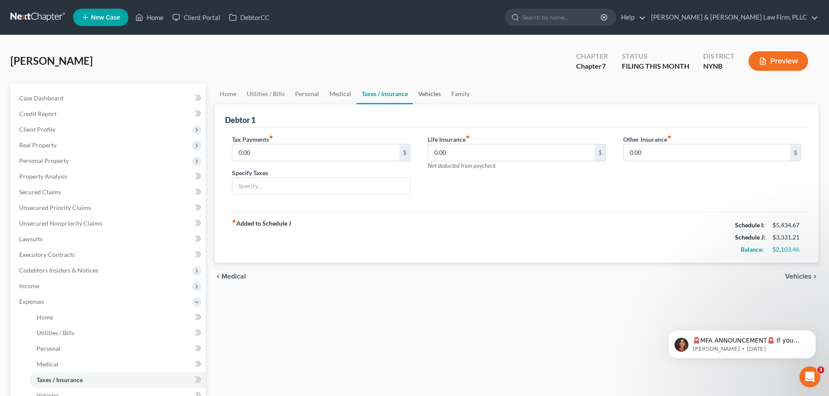
click at [420, 96] on link "Vehicles" at bounding box center [429, 94] width 33 height 21
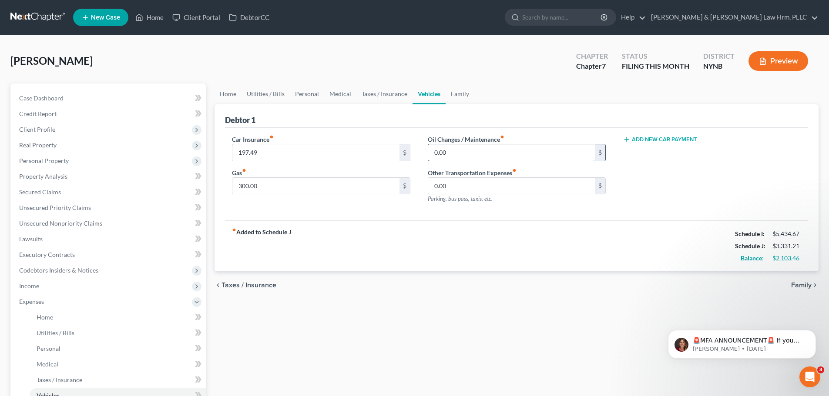
click at [463, 154] on input "0.00" at bounding box center [511, 152] width 167 height 17
click at [231, 95] on link "Home" at bounding box center [228, 94] width 27 height 21
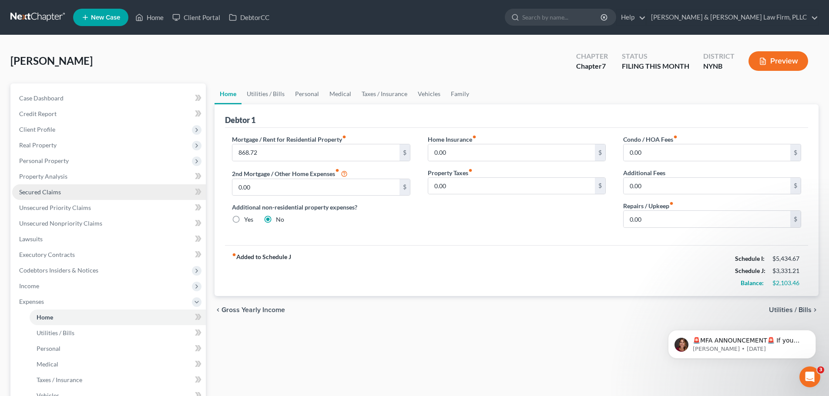
click at [55, 194] on span "Secured Claims" at bounding box center [40, 191] width 42 height 7
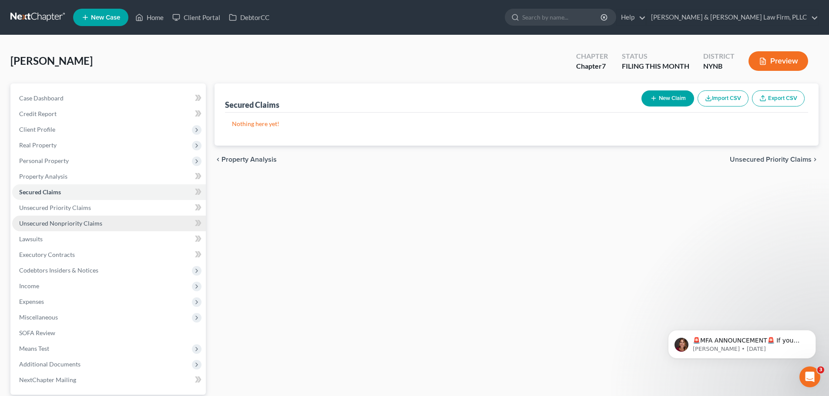
click at [57, 225] on span "Unsecured Nonpriority Claims" at bounding box center [60, 223] width 83 height 7
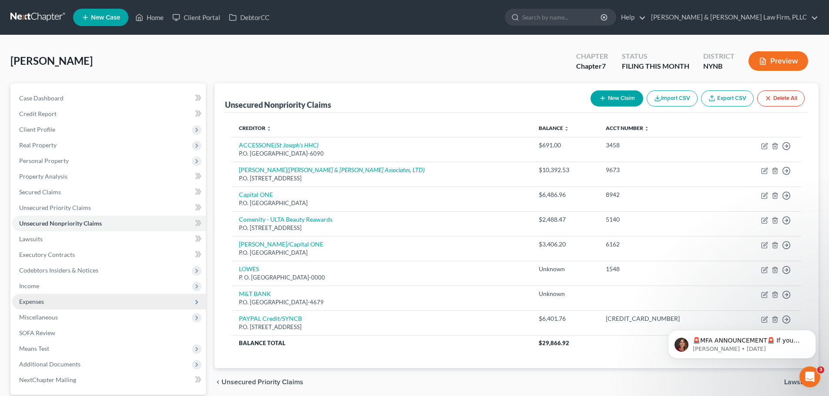
click at [46, 304] on span "Expenses" at bounding box center [109, 302] width 194 height 16
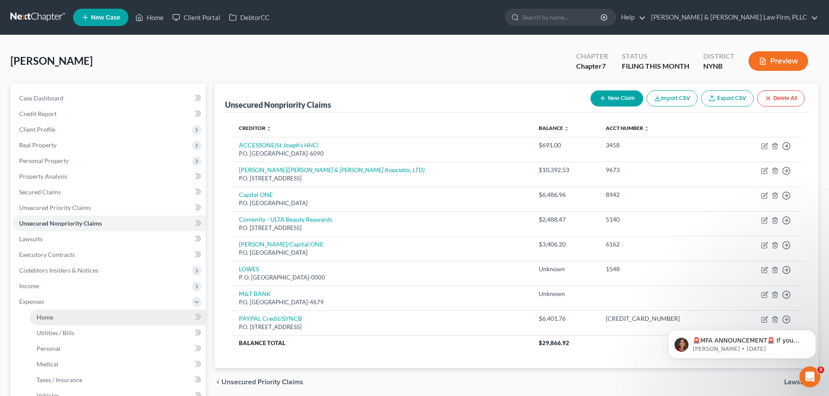
click at [48, 319] on span "Home" at bounding box center [45, 317] width 17 height 7
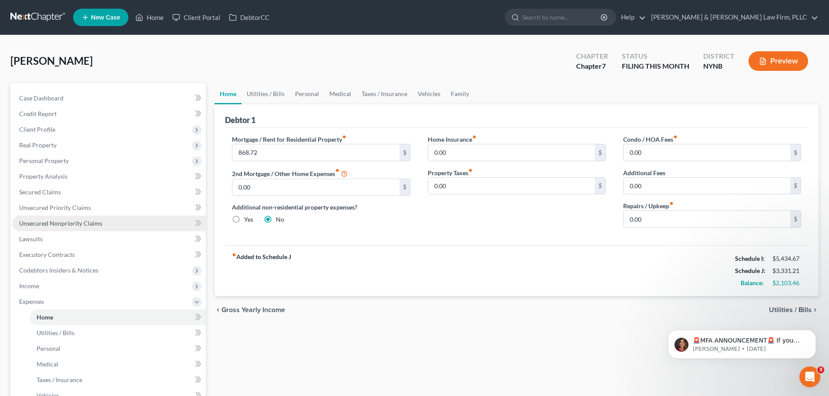
click at [55, 224] on span "Unsecured Nonpriority Claims" at bounding box center [60, 223] width 83 height 7
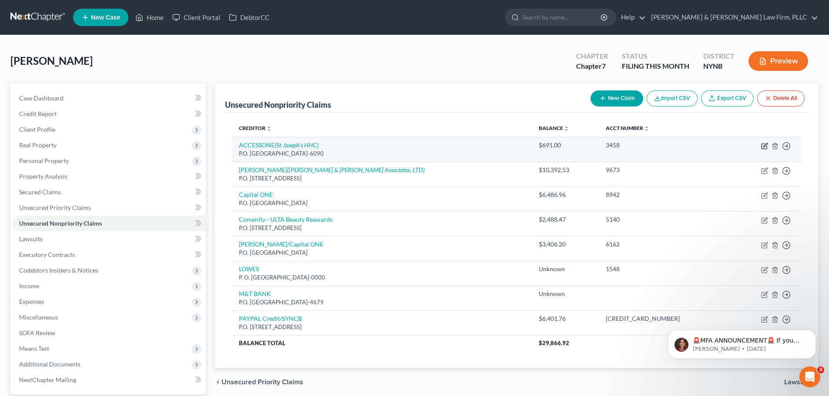
click at [765, 148] on icon "button" at bounding box center [764, 146] width 7 height 7
select select "45"
select select "0"
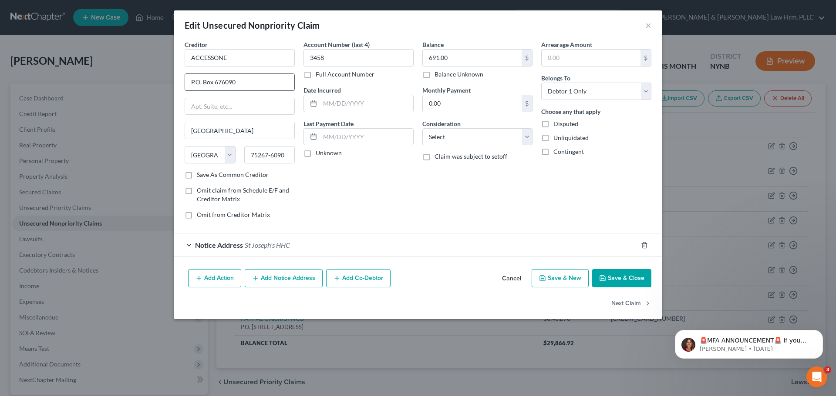
drag, startPoint x: 204, startPoint y: 82, endPoint x: 212, endPoint y: 84, distance: 8.8
click at [212, 84] on input "P.O. Box 676090" at bounding box center [239, 82] width 109 height 17
type input "P.O. BOX 676090"
click at [634, 279] on button "Save & Close" at bounding box center [621, 278] width 59 height 18
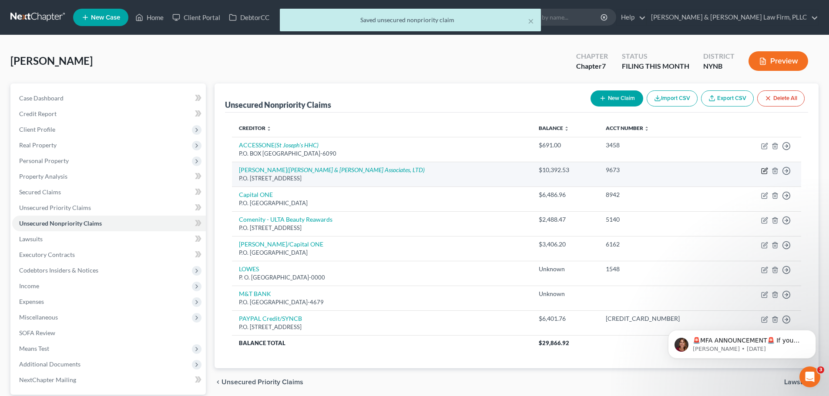
click at [763, 171] on icon "button" at bounding box center [764, 171] width 7 height 7
select select "7"
select select "0"
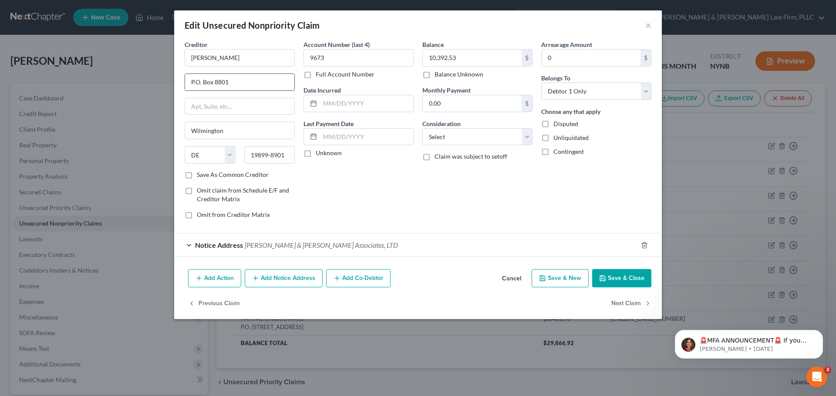
drag, startPoint x: 202, startPoint y: 84, endPoint x: 212, endPoint y: 84, distance: 10.5
click at [212, 84] on input "P.O. Box 8801" at bounding box center [239, 82] width 109 height 17
type input "P.O. BOX 8801"
click at [610, 274] on button "Save & Close" at bounding box center [621, 278] width 59 height 18
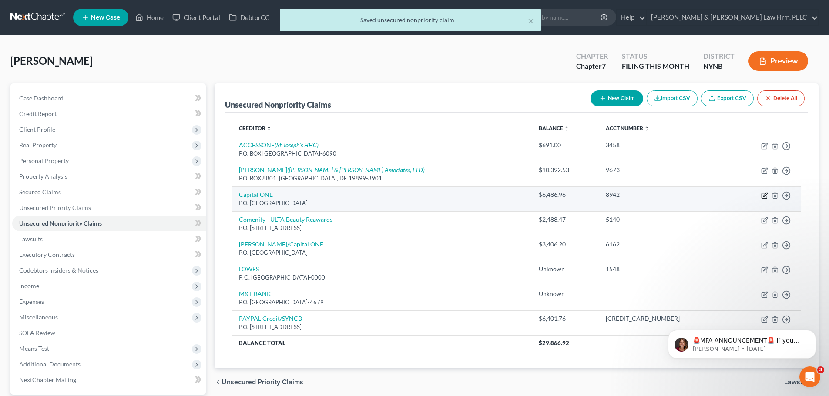
click at [764, 195] on icon "button" at bounding box center [765, 195] width 4 height 4
select select "22"
select select "0"
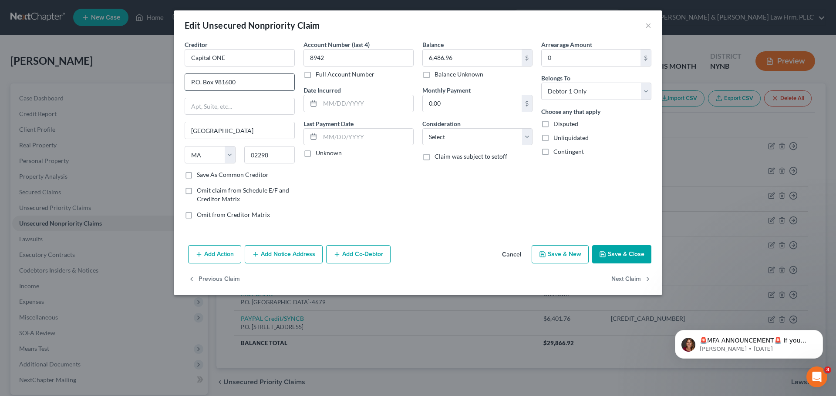
drag, startPoint x: 204, startPoint y: 83, endPoint x: 212, endPoint y: 84, distance: 8.8
click at [212, 84] on input "P.O. Box 981600" at bounding box center [239, 82] width 109 height 17
type input "P.O. BOX 981600"
click at [609, 250] on button "Save & Close" at bounding box center [621, 254] width 59 height 18
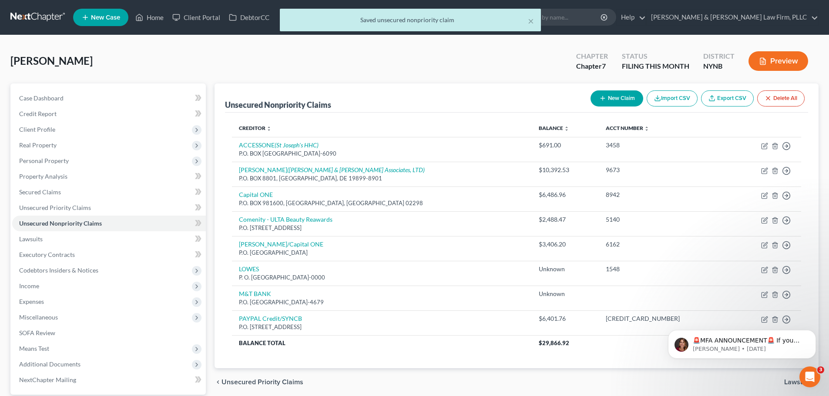
click at [759, 319] on div "🚨MFA ANNOUNCEMENT🚨 If you are filing [DATE] in [US_STATE] or [US_STATE], you ne…" at bounding box center [742, 304] width 160 height 109
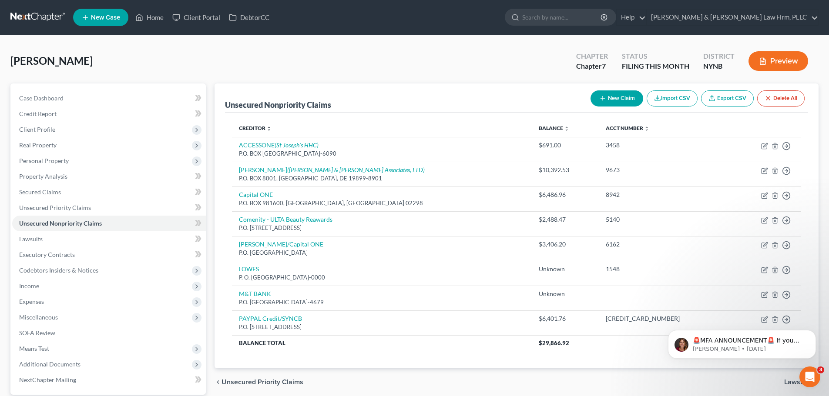
click at [760, 320] on div "🚨MFA ANNOUNCEMENT🚨 If you are filing [DATE] in [US_STATE] or [US_STATE], you ne…" at bounding box center [742, 304] width 160 height 109
click at [761, 320] on body "🚨MFA ANNOUNCEMENT🚨 If you are filing [DATE] in [US_STATE] or [US_STATE], you ne…" at bounding box center [741, 343] width 167 height 54
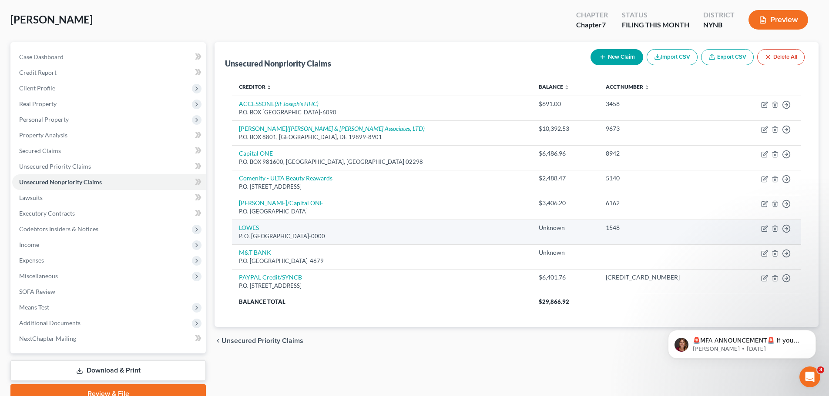
scroll to position [82, 0]
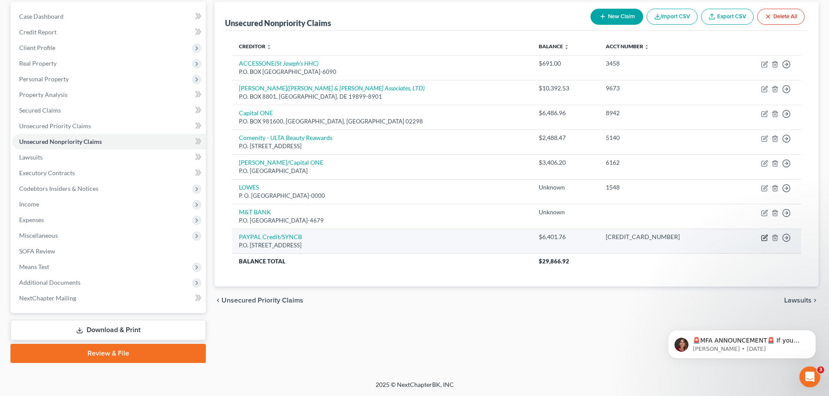
click at [763, 238] on icon "button" at bounding box center [764, 238] width 7 height 7
select select "39"
select select "0"
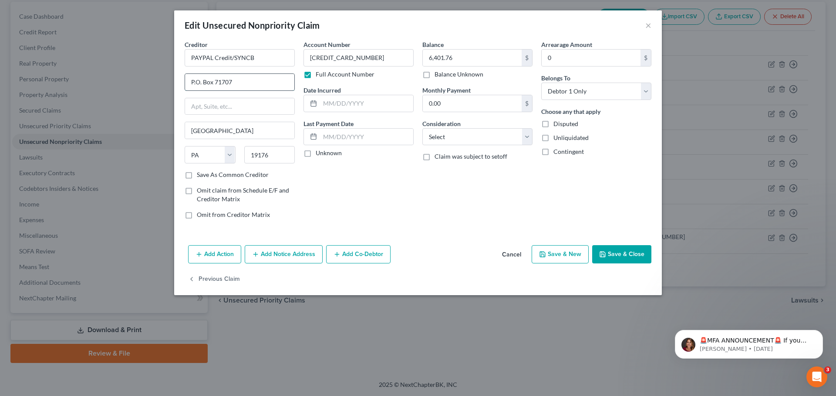
click at [205, 84] on input "P.O. Box 71707" at bounding box center [239, 82] width 109 height 17
drag, startPoint x: 202, startPoint y: 84, endPoint x: 213, endPoint y: 85, distance: 10.6
click at [213, 85] on input "P.O. Box 71707" at bounding box center [239, 82] width 109 height 17
type input "P.O. BOX 71707"
click at [611, 255] on button "Save & Close" at bounding box center [621, 254] width 59 height 18
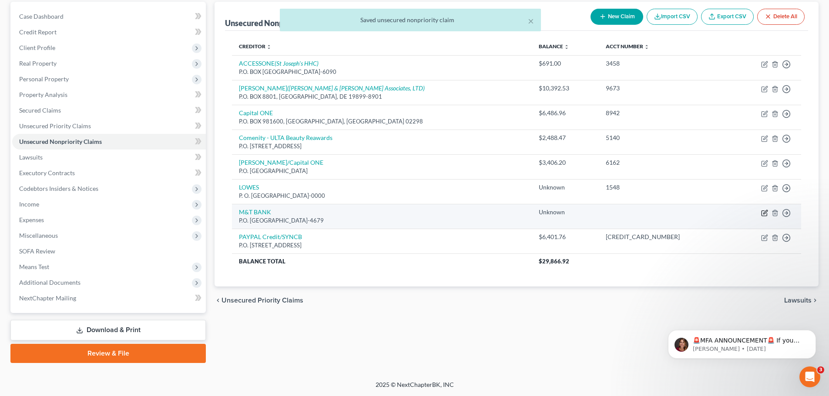
click at [765, 213] on icon "button" at bounding box center [765, 212] width 4 height 4
select select "21"
select select "0"
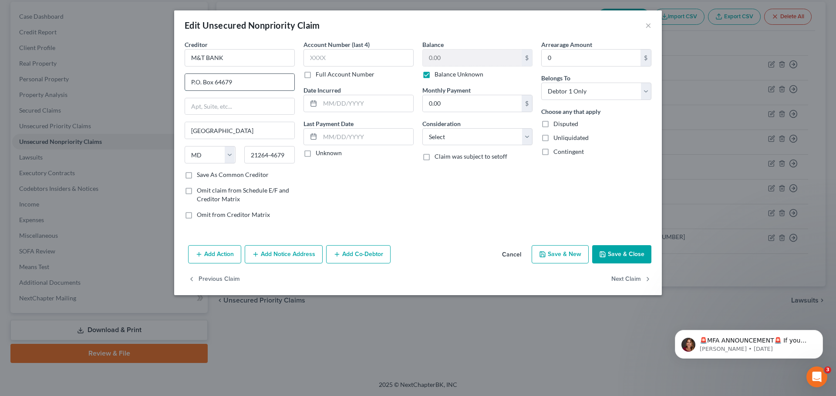
drag, startPoint x: 204, startPoint y: 82, endPoint x: 213, endPoint y: 84, distance: 9.8
click at [213, 84] on input "P.O. Box 64679" at bounding box center [239, 82] width 109 height 17
type input "P.O. BOX 64679"
click at [620, 249] on button "Save & Close" at bounding box center [621, 254] width 59 height 18
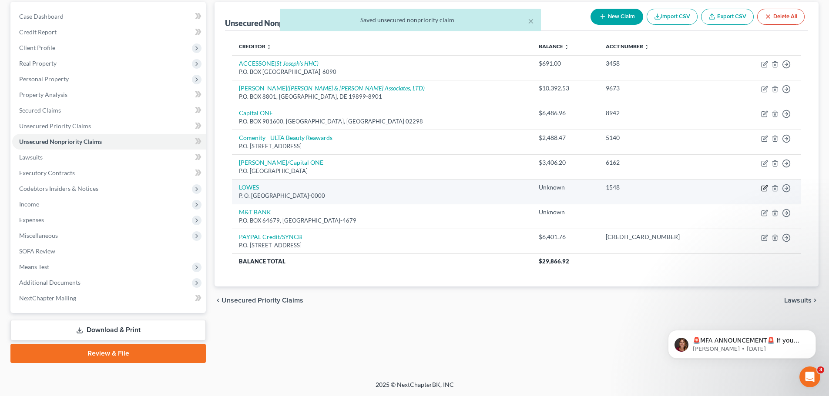
click at [765, 188] on icon "button" at bounding box center [765, 187] width 4 height 4
select select "9"
select select "0"
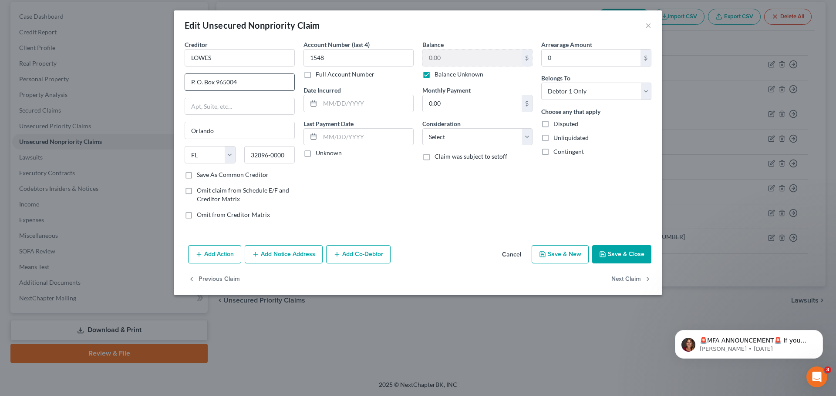
drag, startPoint x: 204, startPoint y: 82, endPoint x: 213, endPoint y: 84, distance: 9.5
click at [213, 84] on input "P. O. Box 965004" at bounding box center [239, 82] width 109 height 17
type input "P. O. BOX 965004"
click at [626, 252] on button "Save & Close" at bounding box center [621, 254] width 59 height 18
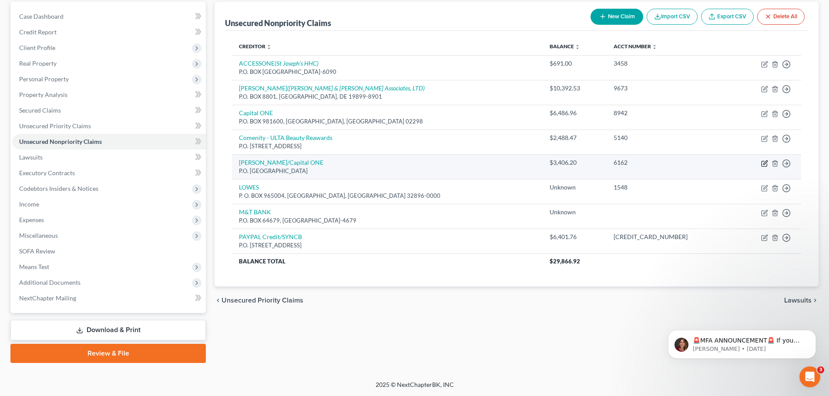
click at [765, 165] on icon "button" at bounding box center [764, 163] width 7 height 7
select select "22"
select select "0"
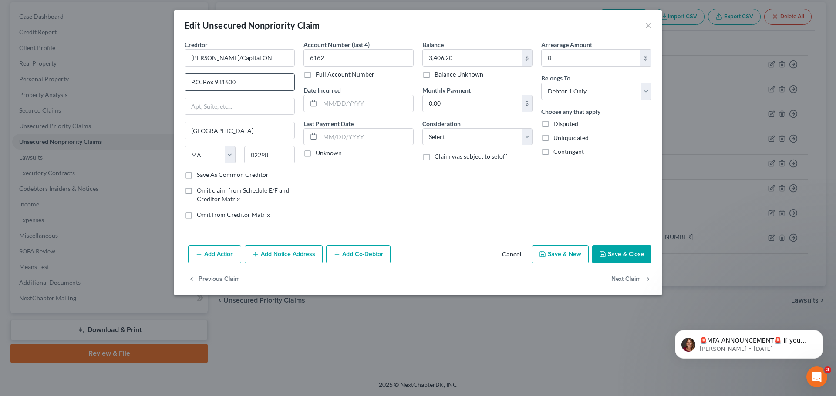
drag, startPoint x: 201, startPoint y: 81, endPoint x: 213, endPoint y: 84, distance: 11.7
click at [213, 84] on input "P.O. Box 981600" at bounding box center [239, 82] width 109 height 17
type input "P.O. BOX 981600"
click at [606, 248] on button "Save & Close" at bounding box center [621, 254] width 59 height 18
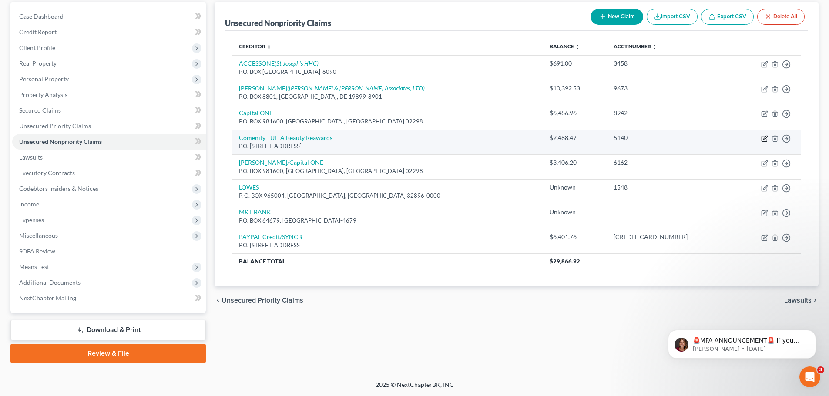
click at [764, 140] on icon "button" at bounding box center [765, 138] width 4 height 4
select select "45"
select select "0"
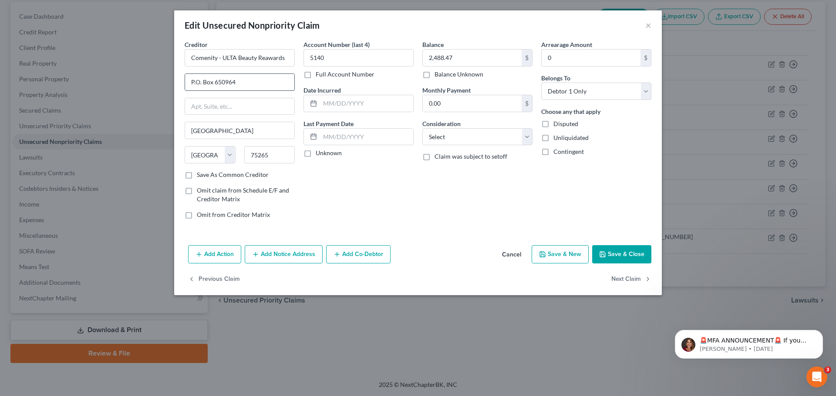
drag, startPoint x: 203, startPoint y: 84, endPoint x: 213, endPoint y: 85, distance: 10.0
click at [213, 85] on input "P.O. Box 650964" at bounding box center [239, 82] width 109 height 17
type input "P.O. BOX 650964"
click at [616, 256] on button "Save & Close" at bounding box center [621, 254] width 59 height 18
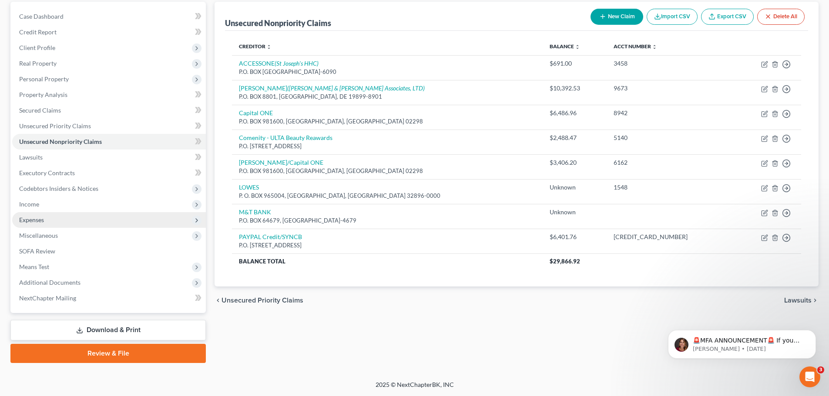
click at [38, 222] on span "Expenses" at bounding box center [31, 219] width 25 height 7
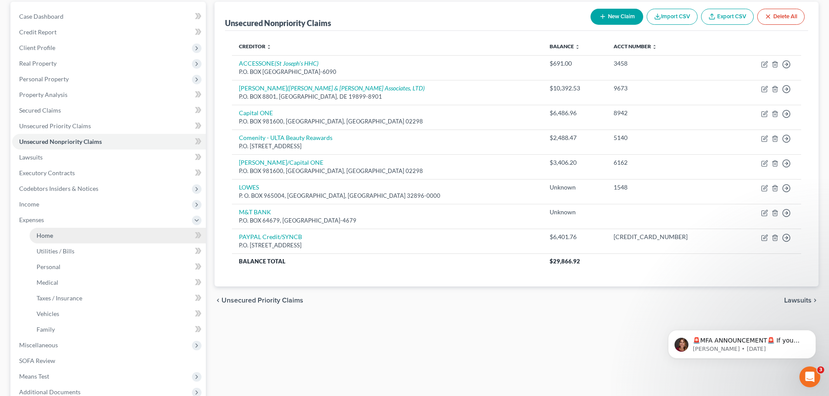
click at [44, 238] on span "Home" at bounding box center [45, 235] width 17 height 7
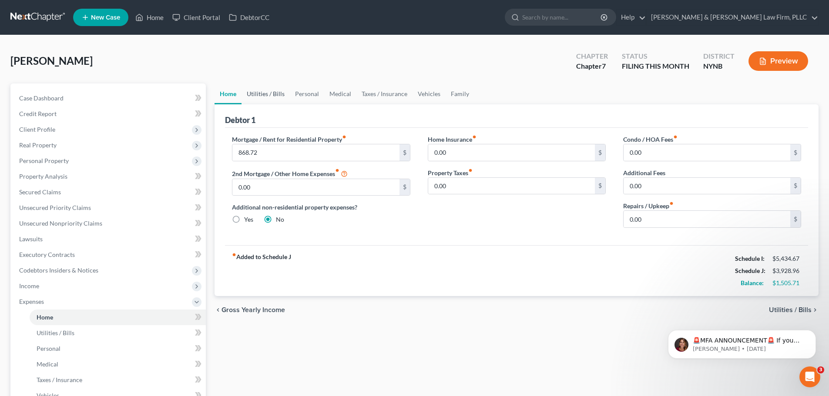
click at [267, 93] on link "Utilities / Bills" at bounding box center [266, 94] width 48 height 21
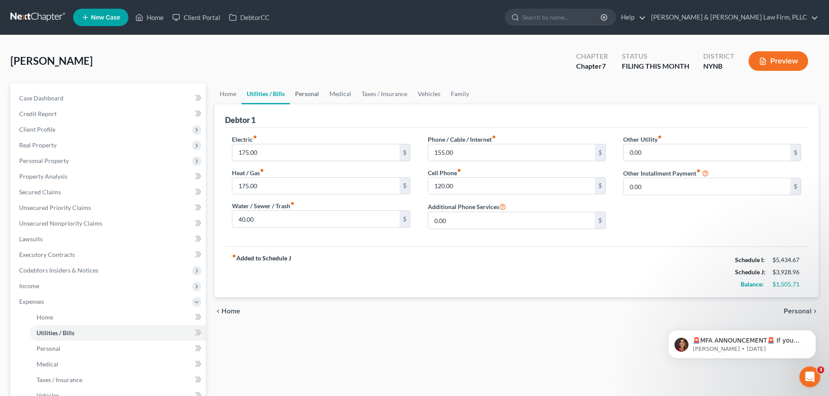
click at [310, 95] on link "Personal" at bounding box center [307, 94] width 34 height 21
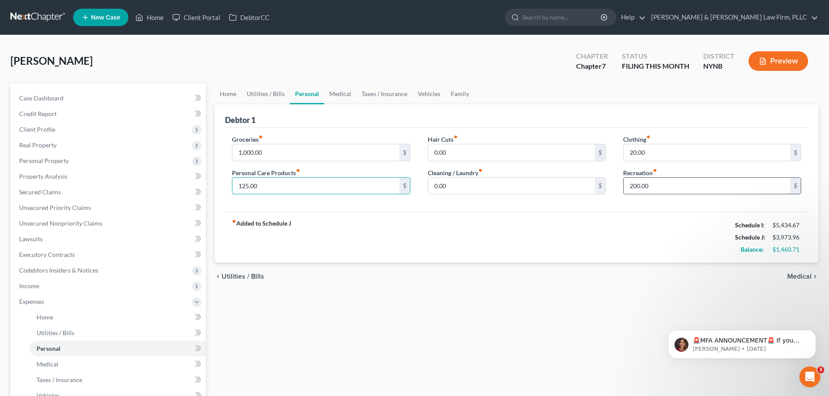
type input "125.00"
type input "250.00"
click at [480, 154] on input "0.00" at bounding box center [511, 152] width 167 height 17
type input "20.00"
click at [342, 94] on link "Medical" at bounding box center [340, 94] width 32 height 21
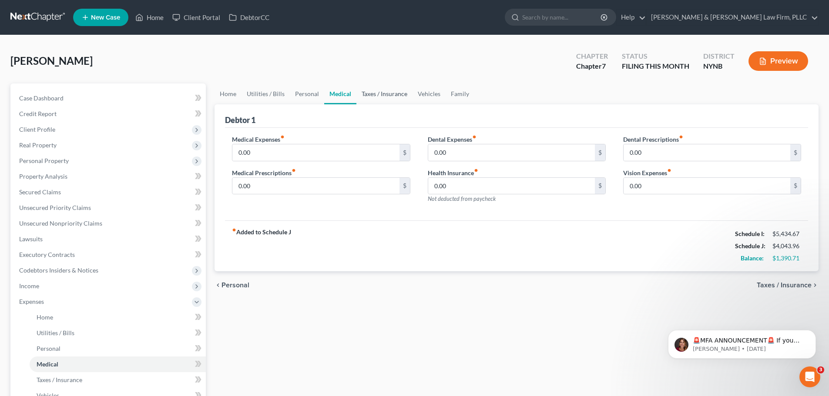
click at [383, 93] on link "Taxes / Insurance" at bounding box center [384, 94] width 56 height 21
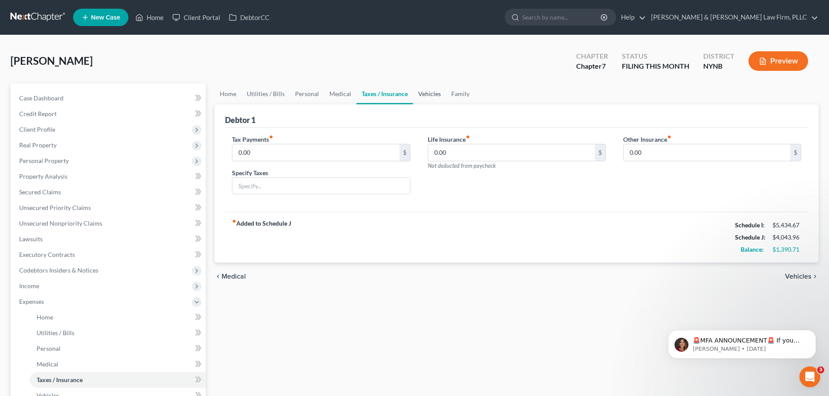
click at [428, 95] on link "Vehicles" at bounding box center [429, 94] width 33 height 21
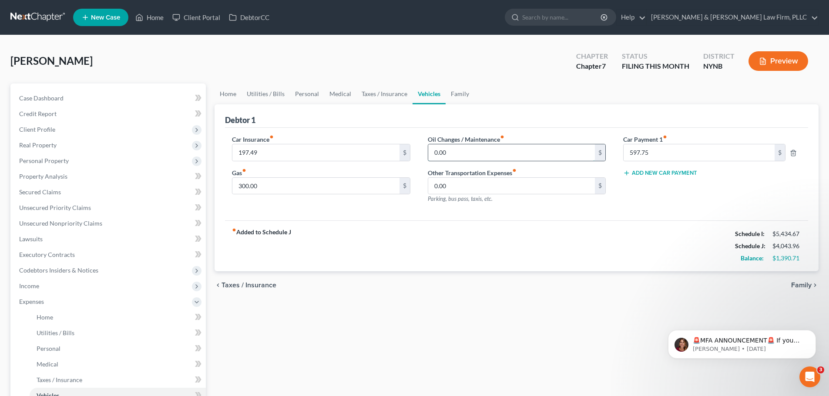
click at [466, 154] on input "0.00" at bounding box center [511, 152] width 167 height 17
type input "45.00"
click at [457, 94] on link "Family" at bounding box center [460, 94] width 29 height 21
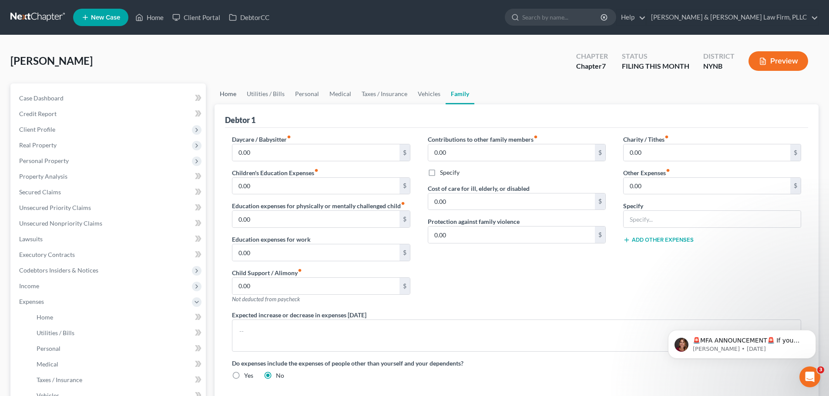
click at [232, 96] on link "Home" at bounding box center [228, 94] width 27 height 21
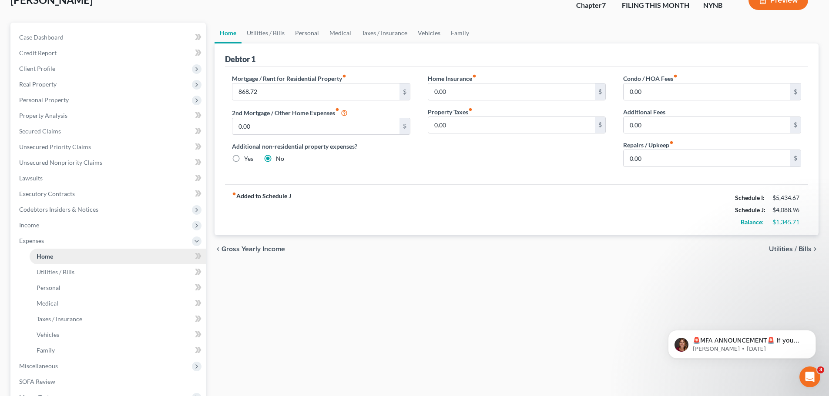
scroll to position [87, 0]
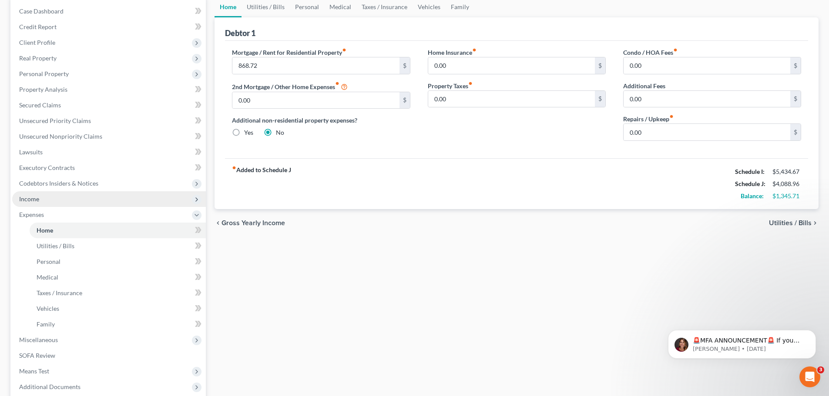
click at [41, 201] on span "Income" at bounding box center [109, 199] width 194 height 16
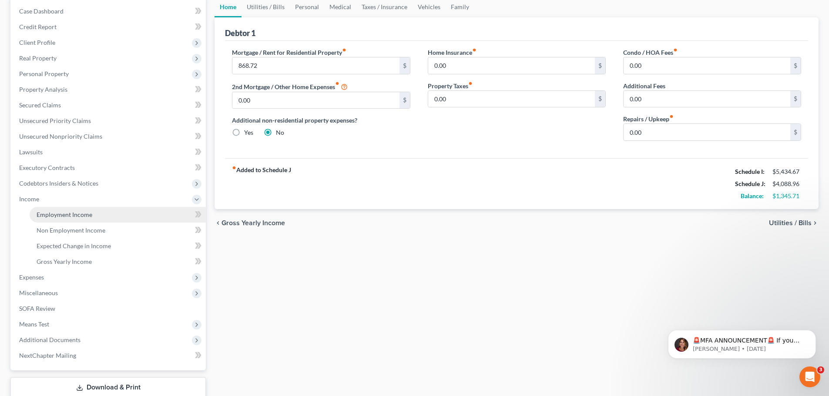
click at [76, 213] on span "Employment Income" at bounding box center [65, 214] width 56 height 7
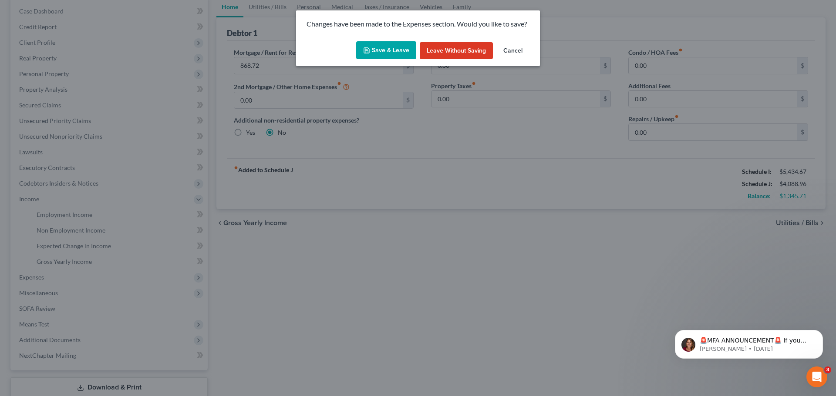
click at [393, 51] on button "Save & Leave" at bounding box center [386, 50] width 60 height 18
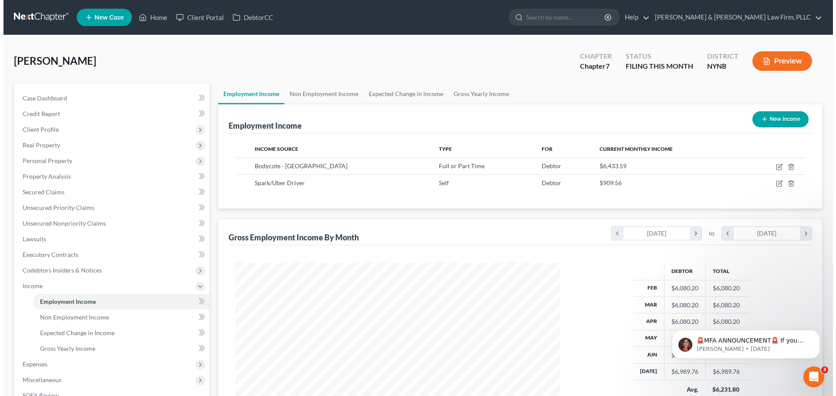
scroll to position [162, 342]
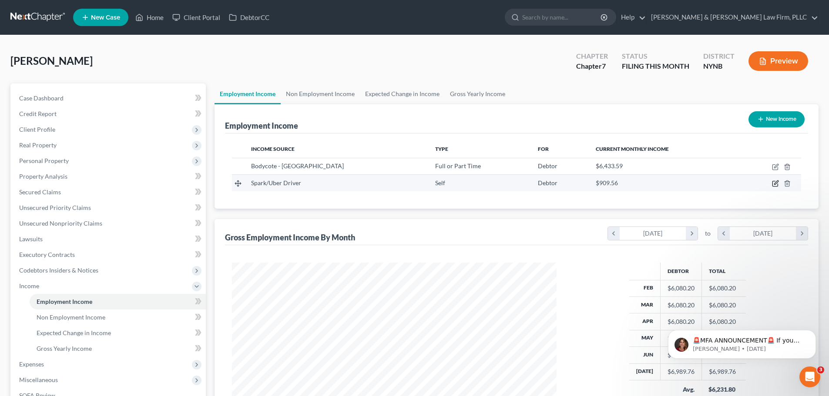
click at [775, 185] on icon "button" at bounding box center [775, 183] width 7 height 7
select select "1"
select select "0"
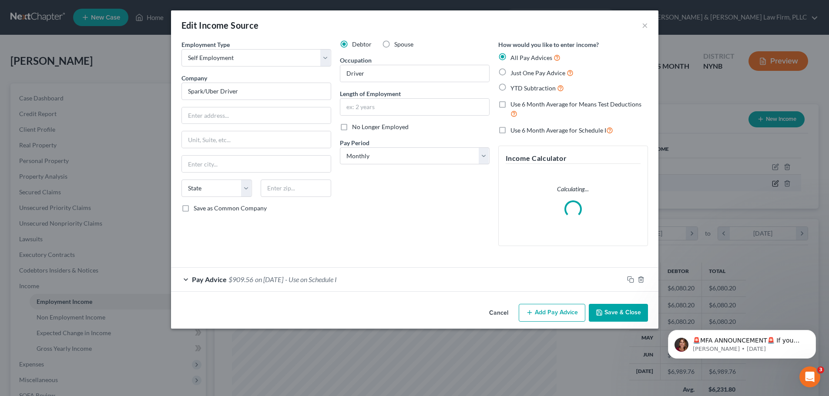
scroll to position [164, 345]
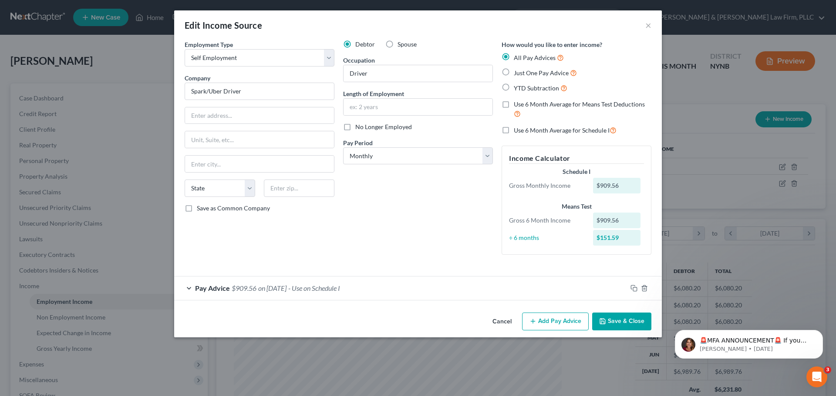
click at [514, 104] on label "Use 6 Month Average for Means Test Deductions" at bounding box center [583, 109] width 138 height 19
click at [517, 104] on input "Use 6 Month Average for Means Test Deductions" at bounding box center [520, 103] width 6 height 6
click at [514, 103] on label "Use 6 Month Average for Means Test Deductions" at bounding box center [583, 109] width 138 height 19
click at [517, 103] on input "Use 6 Month Average for Means Test Deductions" at bounding box center [520, 103] width 6 height 6
checkbox input "false"
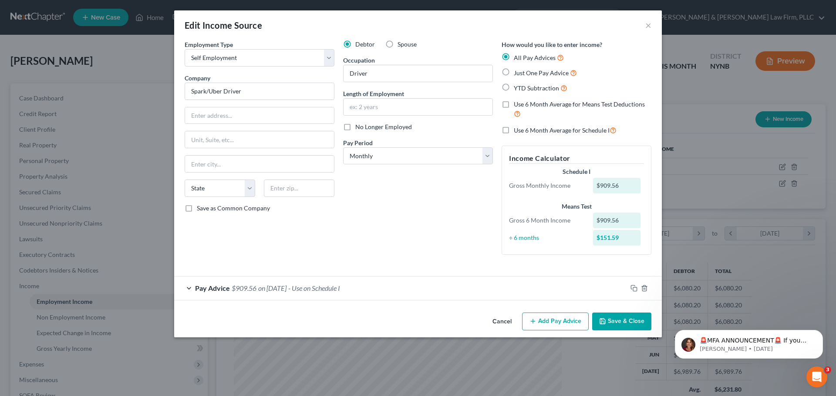
click at [514, 131] on label "Use 6 Month Average for Schedule I" at bounding box center [565, 130] width 103 height 10
click at [517, 131] on input "Use 6 Month Average for Schedule I" at bounding box center [520, 128] width 6 height 6
checkbox input "true"
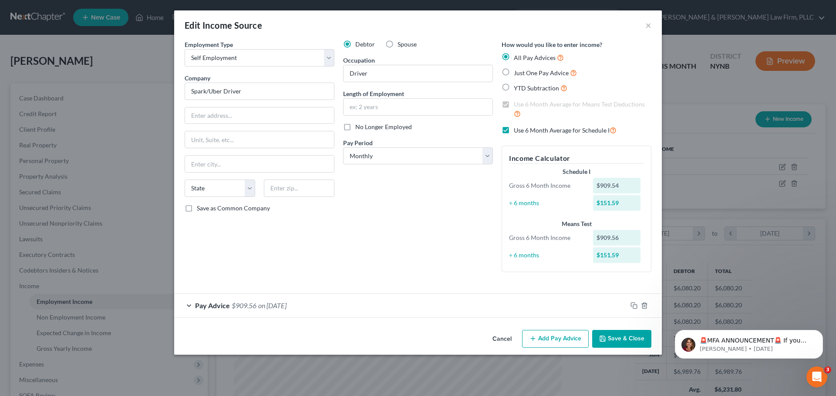
click at [621, 338] on button "Save & Close" at bounding box center [621, 339] width 59 height 18
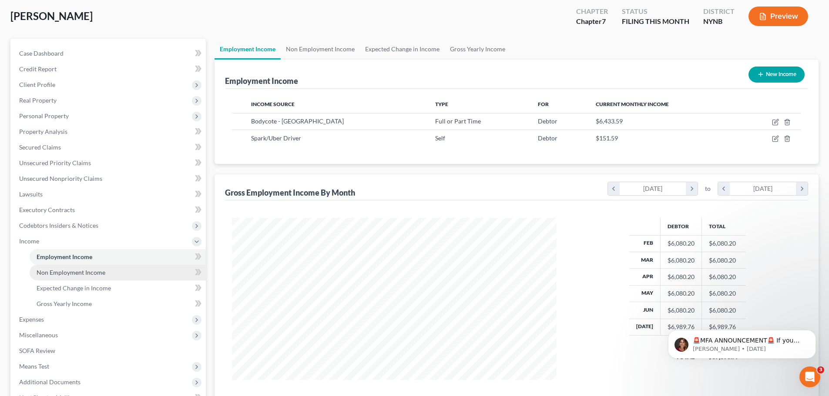
scroll to position [87, 0]
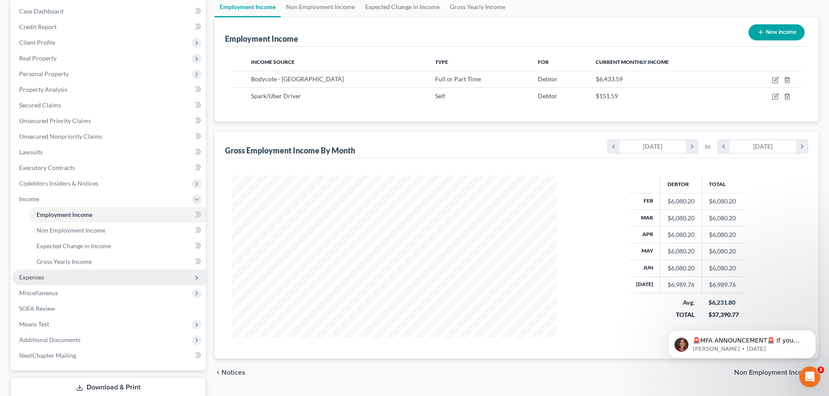
click at [34, 279] on span "Expenses" at bounding box center [31, 277] width 25 height 7
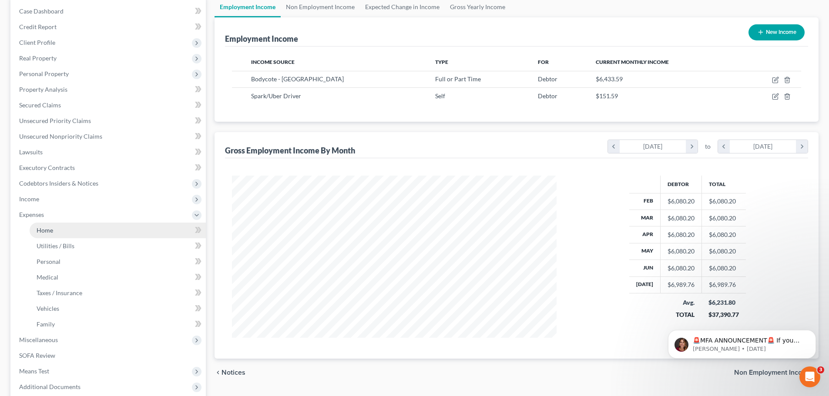
click at [52, 231] on span "Home" at bounding box center [45, 230] width 17 height 7
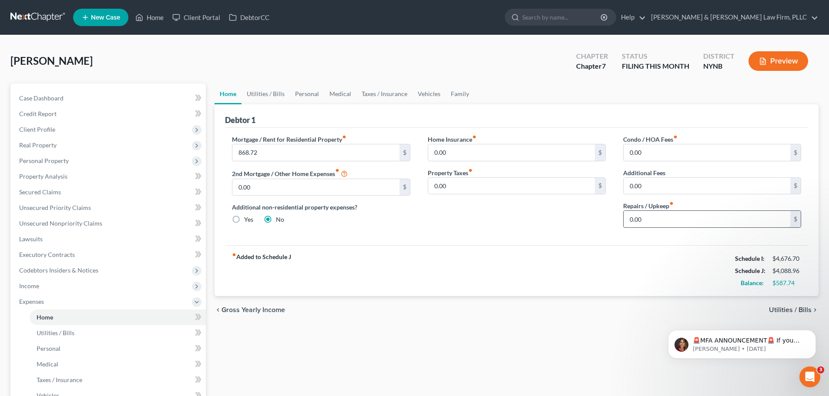
click at [631, 220] on input "0.00" at bounding box center [707, 219] width 167 height 17
type input "195.00"
click at [273, 94] on link "Utilities / Bills" at bounding box center [266, 94] width 48 height 21
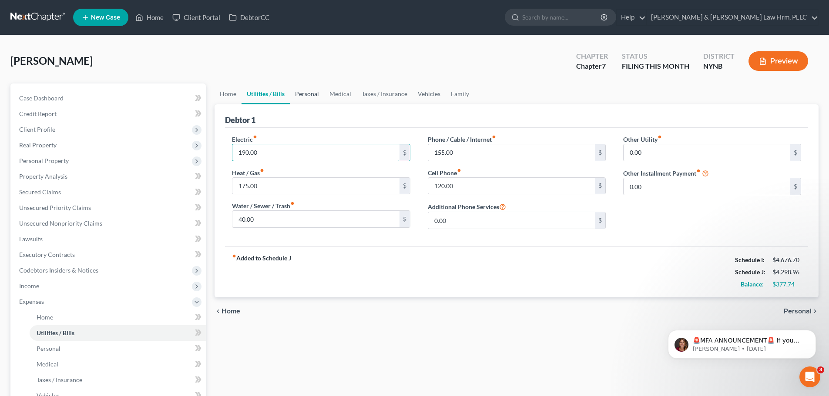
type input "190.00"
click at [302, 93] on link "Personal" at bounding box center [307, 94] width 34 height 21
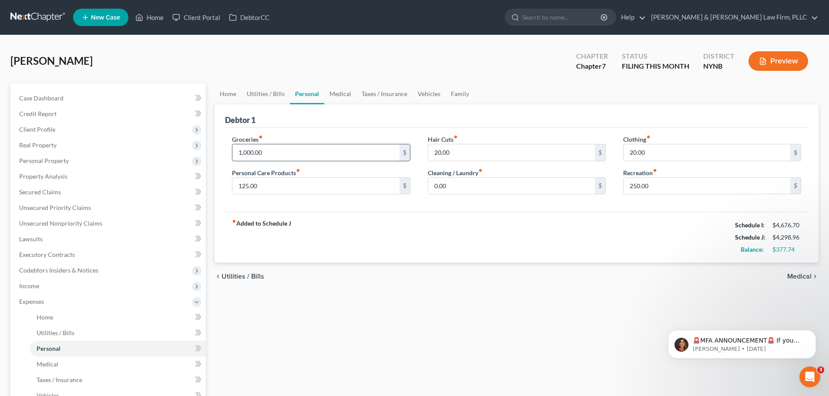
click at [295, 156] on input "1,000.00" at bounding box center [315, 152] width 167 height 17
click at [284, 189] on input "125.00" at bounding box center [315, 186] width 167 height 17
type input "150.00"
click at [340, 93] on link "Medical" at bounding box center [340, 94] width 32 height 21
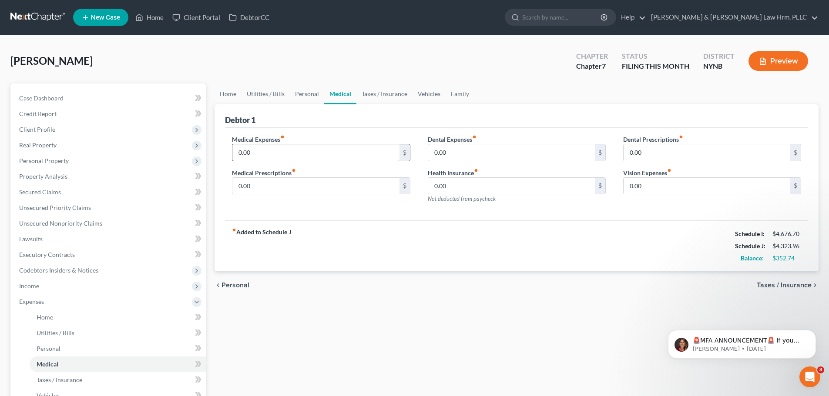
click at [292, 152] on input "0.00" at bounding box center [315, 152] width 167 height 17
type input "115.00"
click at [471, 157] on input "0.00" at bounding box center [511, 152] width 167 height 17
type input "75.00"
click at [389, 96] on link "Taxes / Insurance" at bounding box center [384, 94] width 56 height 21
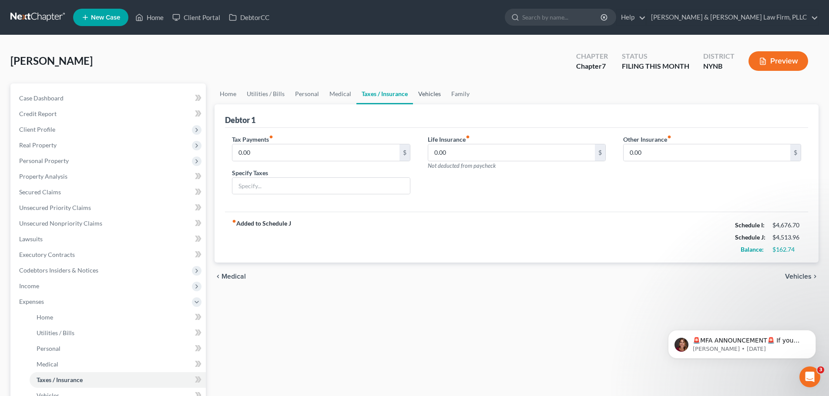
click at [436, 94] on link "Vehicles" at bounding box center [429, 94] width 33 height 21
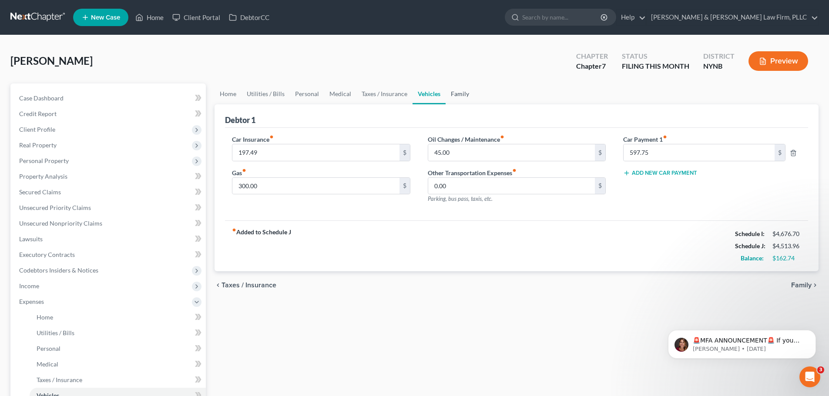
click at [460, 93] on link "Family" at bounding box center [460, 94] width 29 height 21
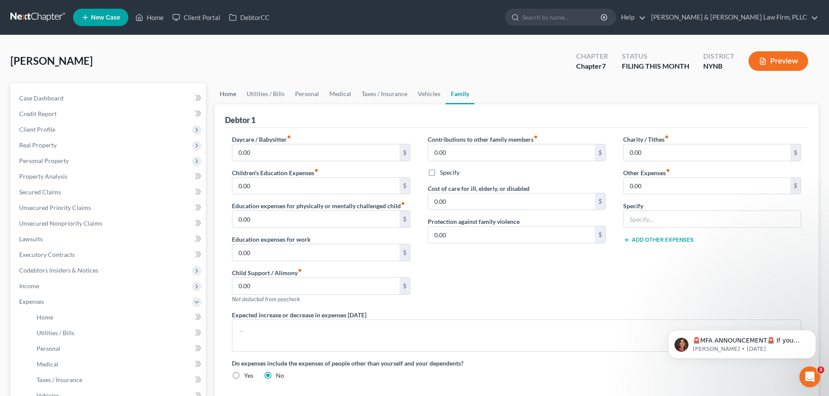
click at [229, 92] on link "Home" at bounding box center [228, 94] width 27 height 21
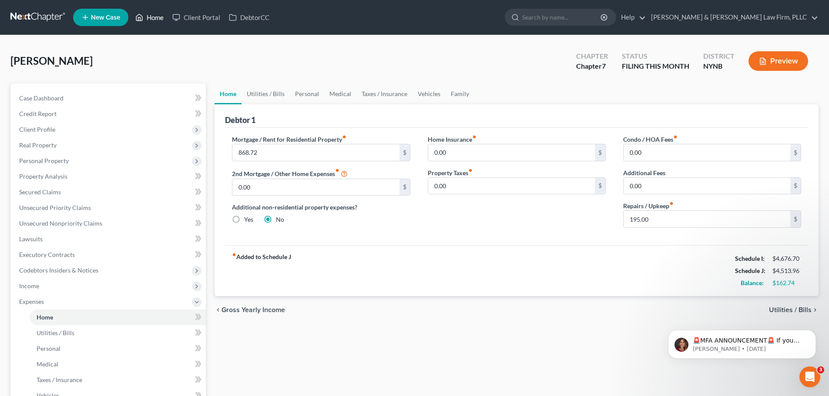
click at [160, 18] on link "Home" at bounding box center [149, 18] width 37 height 16
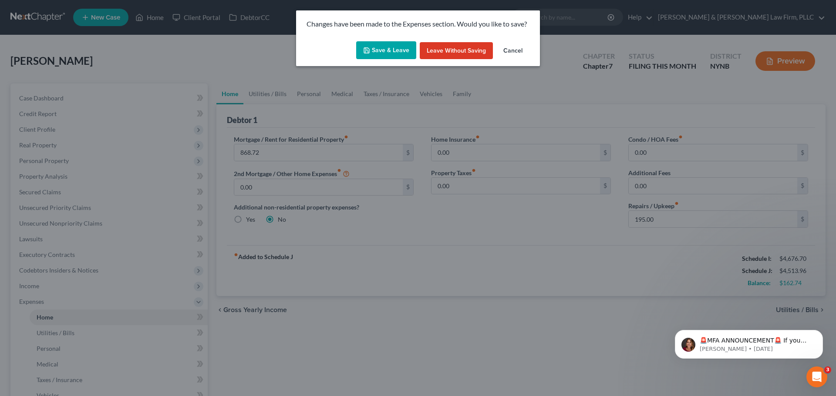
click at [396, 51] on button "Save & Leave" at bounding box center [386, 50] width 60 height 18
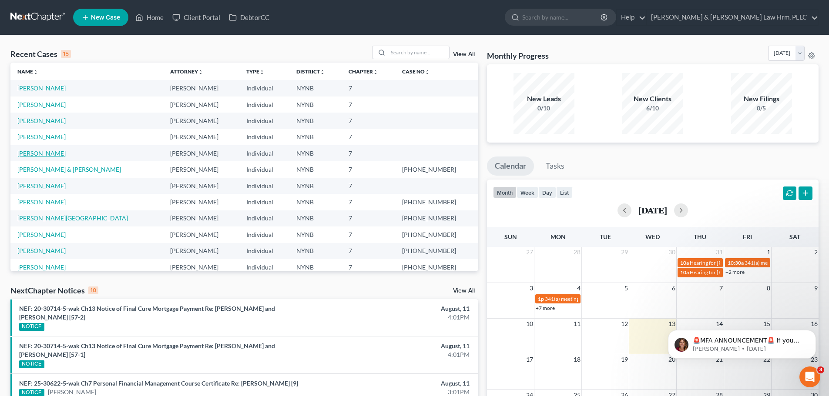
click at [35, 150] on link "[PERSON_NAME]" at bounding box center [41, 153] width 48 height 7
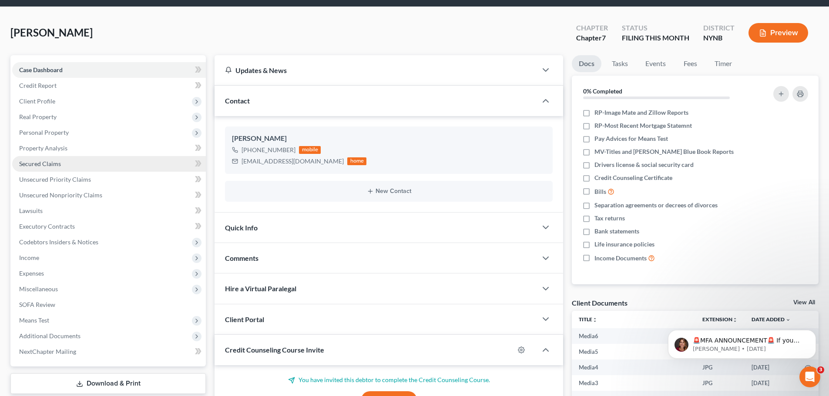
scroll to position [44, 0]
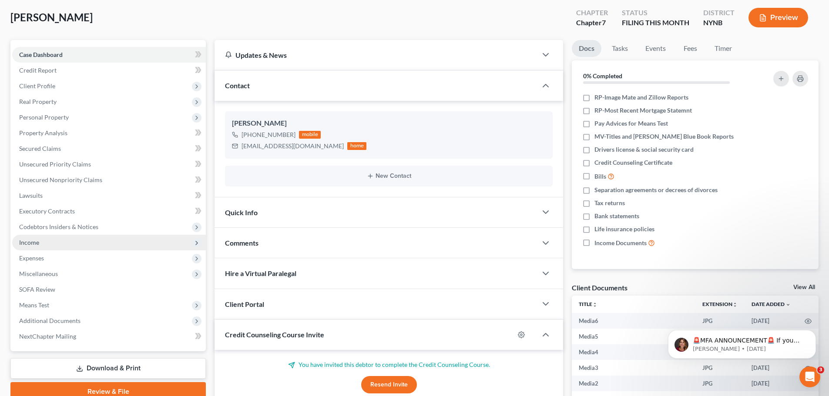
click at [34, 245] on span "Income" at bounding box center [29, 242] width 20 height 7
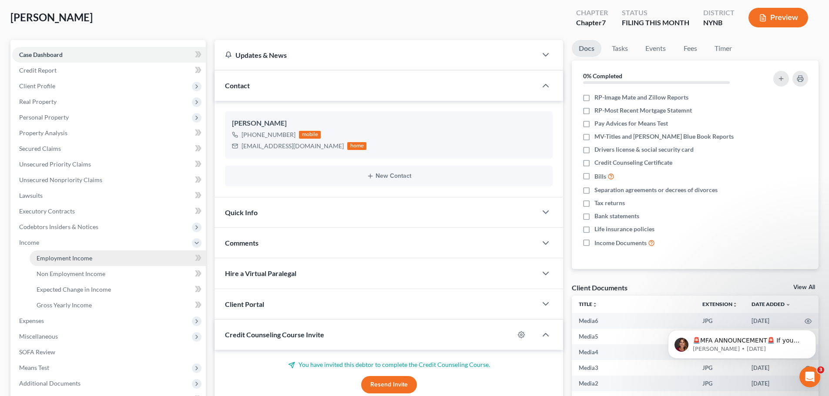
click at [45, 257] on span "Employment Income" at bounding box center [65, 258] width 56 height 7
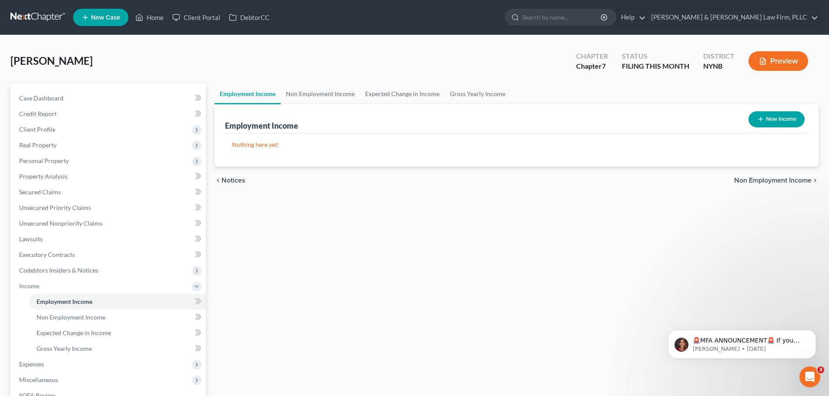
click at [767, 119] on button "New Income" at bounding box center [777, 119] width 56 height 16
select select "0"
